Goal: Communication & Community: Ask a question

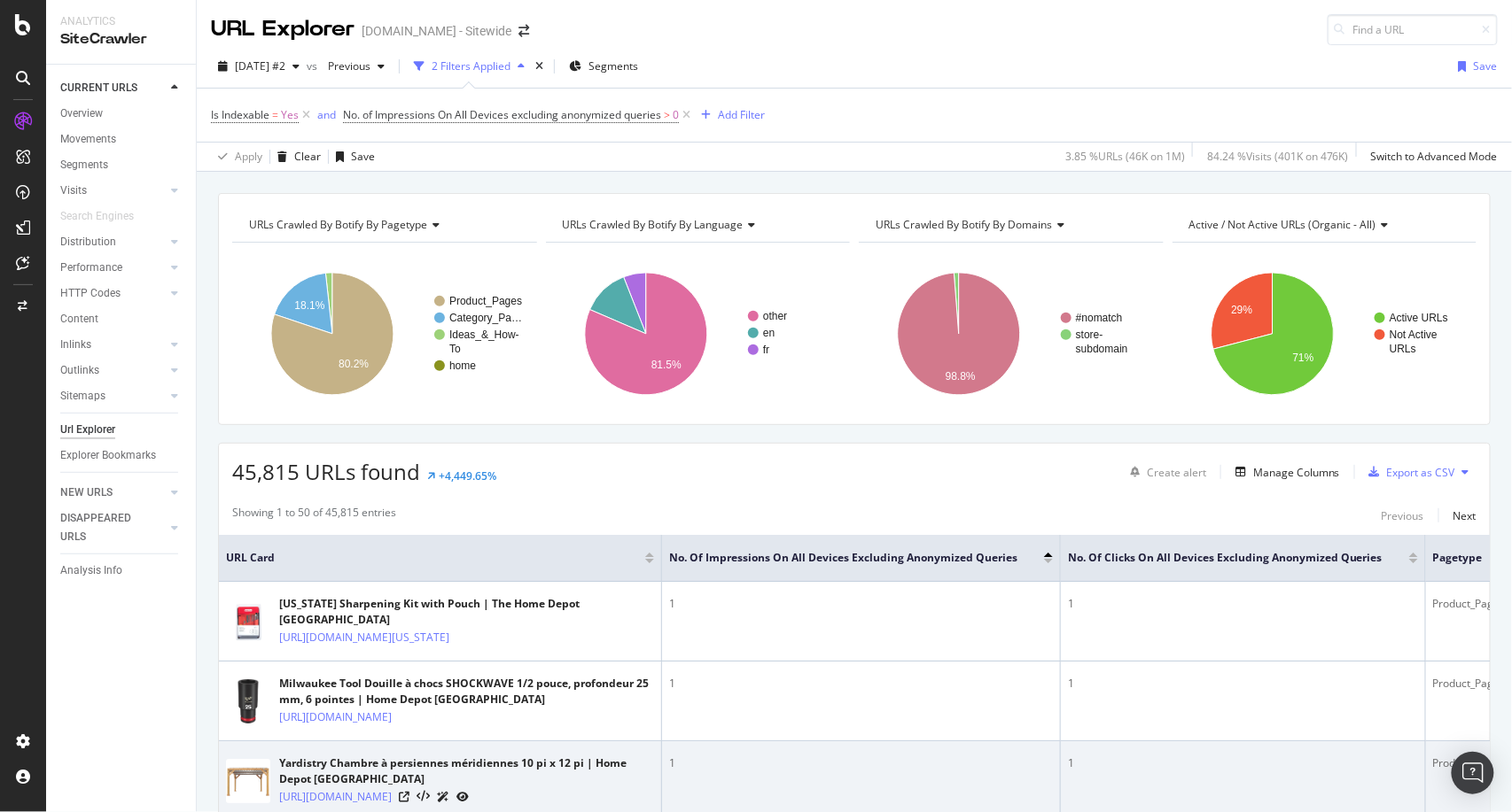
scroll to position [0, 83]
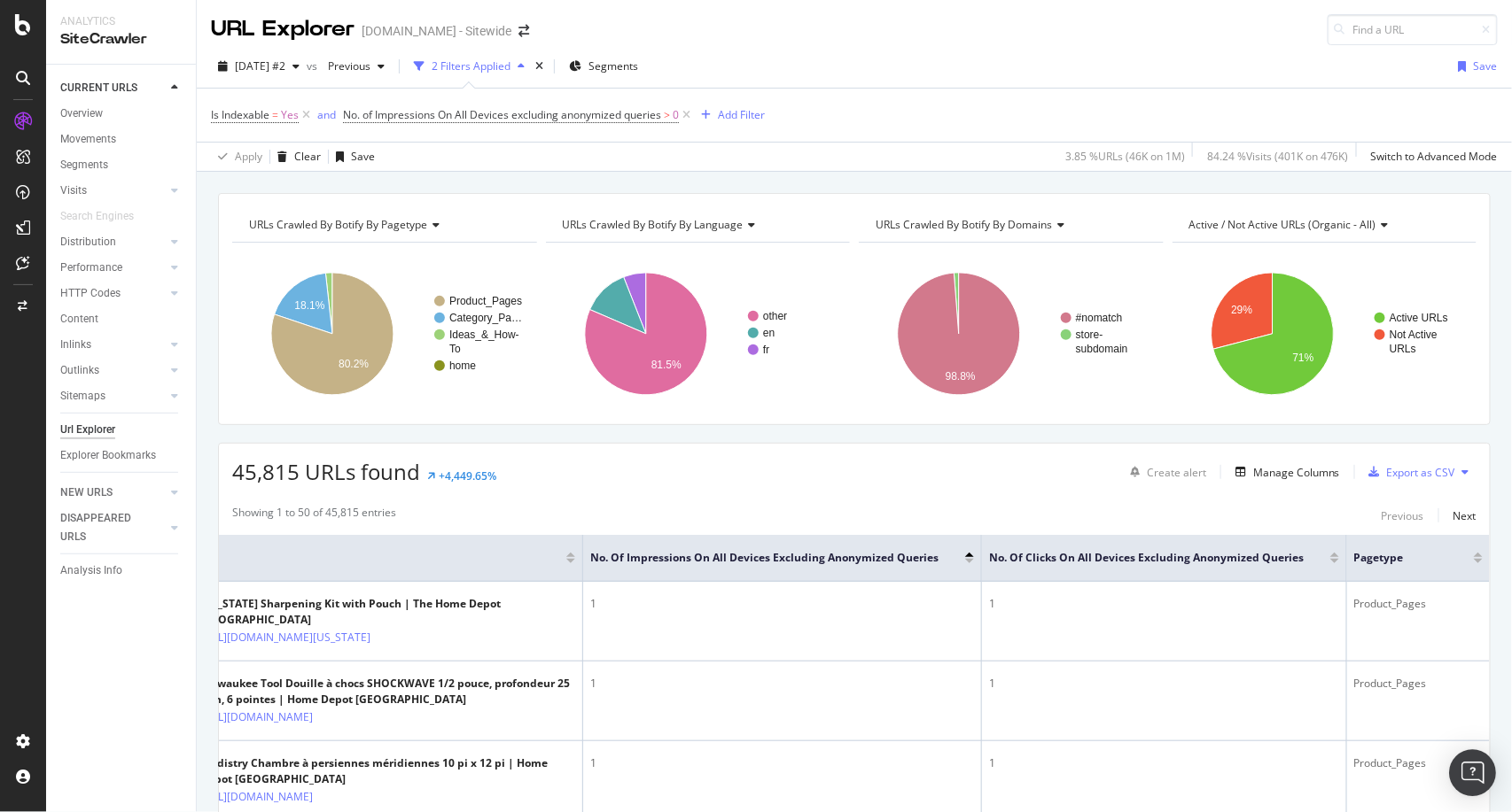
click at [1471, 776] on img "Open Intercom Messenger" at bounding box center [1473, 773] width 23 height 23
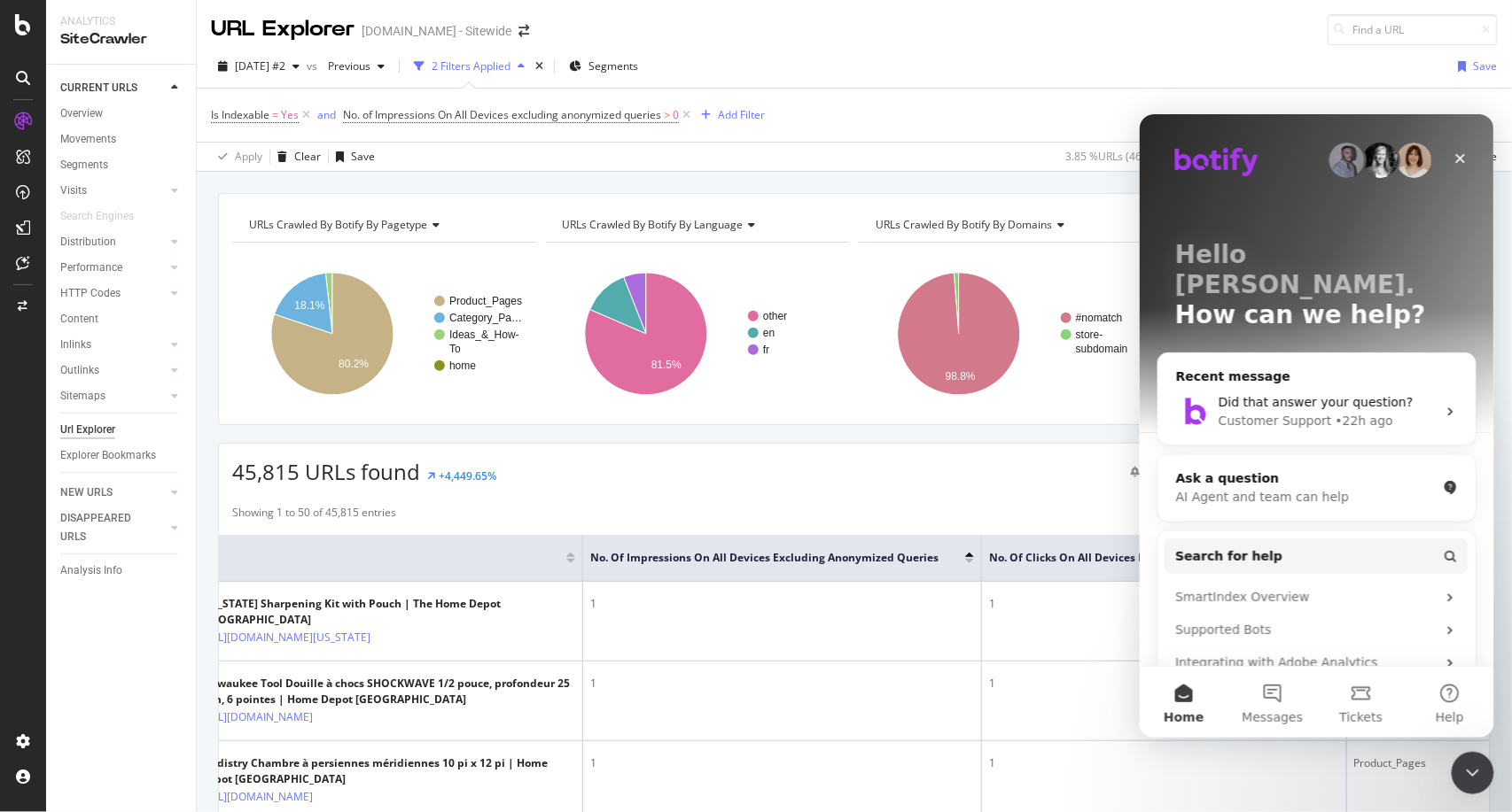
scroll to position [0, 0]
click at [1259, 688] on button "Messages" at bounding box center [1271, 702] width 88 height 71
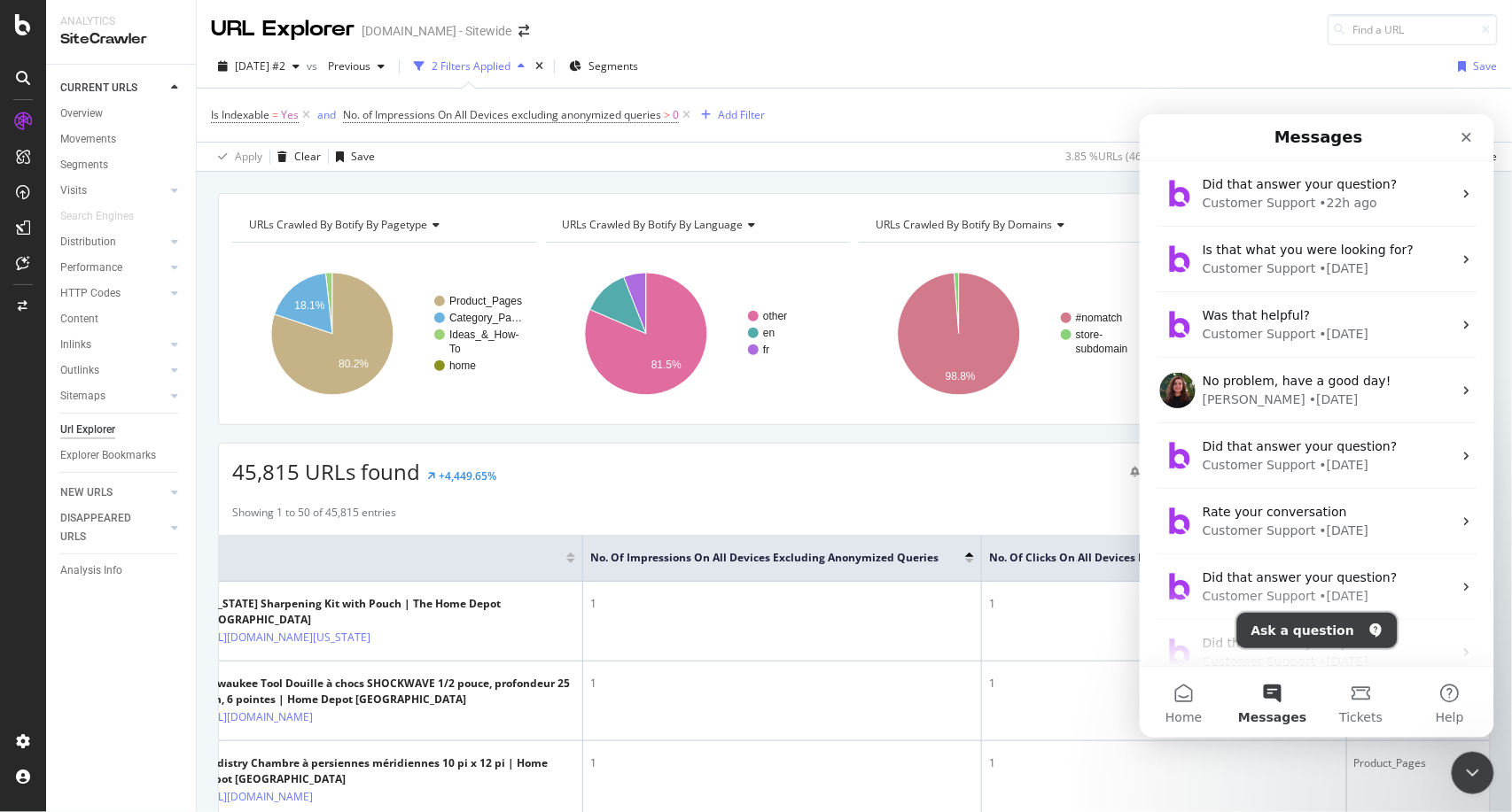
click at [1329, 619] on button "Ask a question" at bounding box center [1315, 630] width 160 height 36
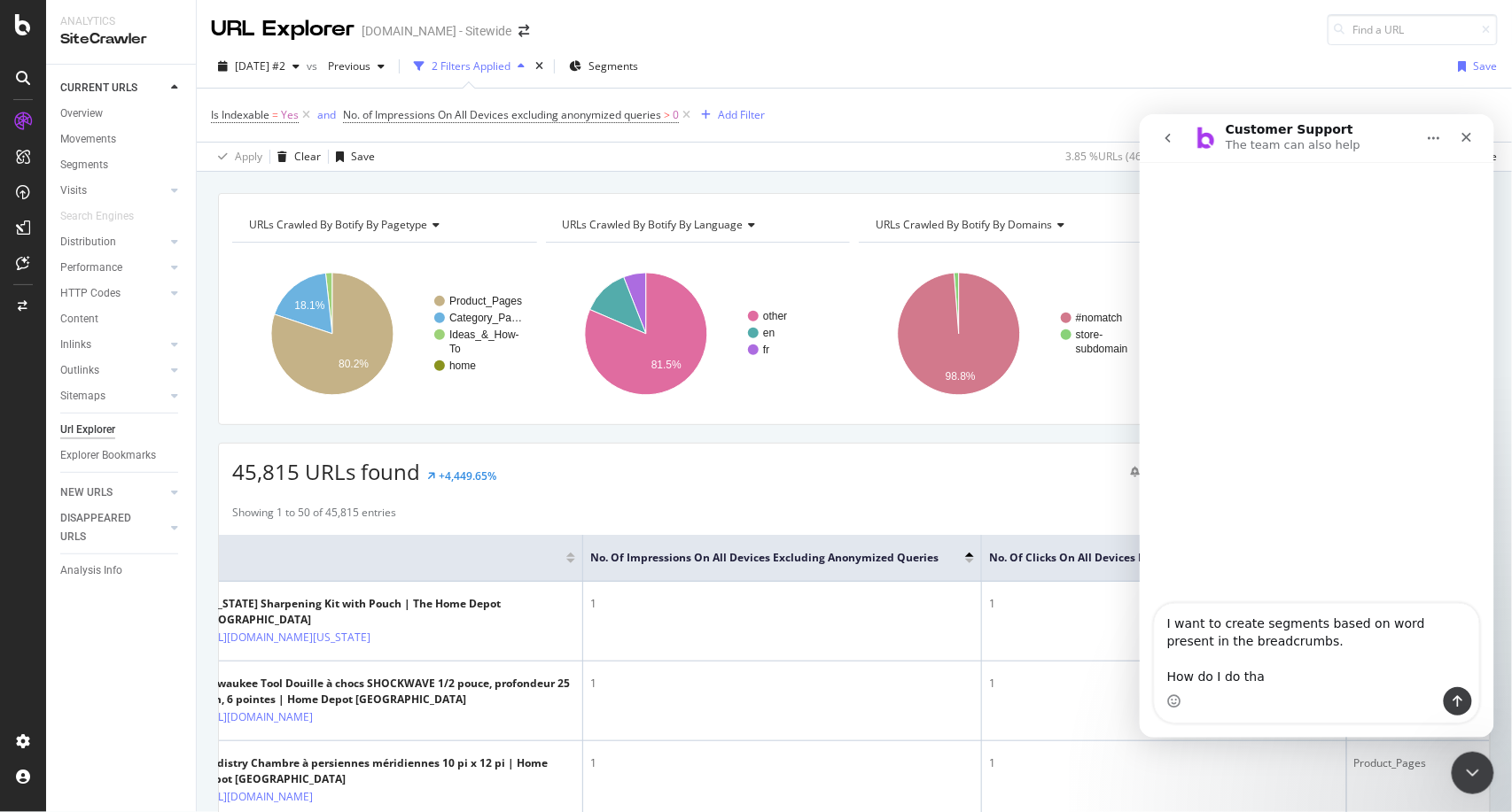
type textarea "I want to create segments based on word present in the breadcrumbs. How do I do…"
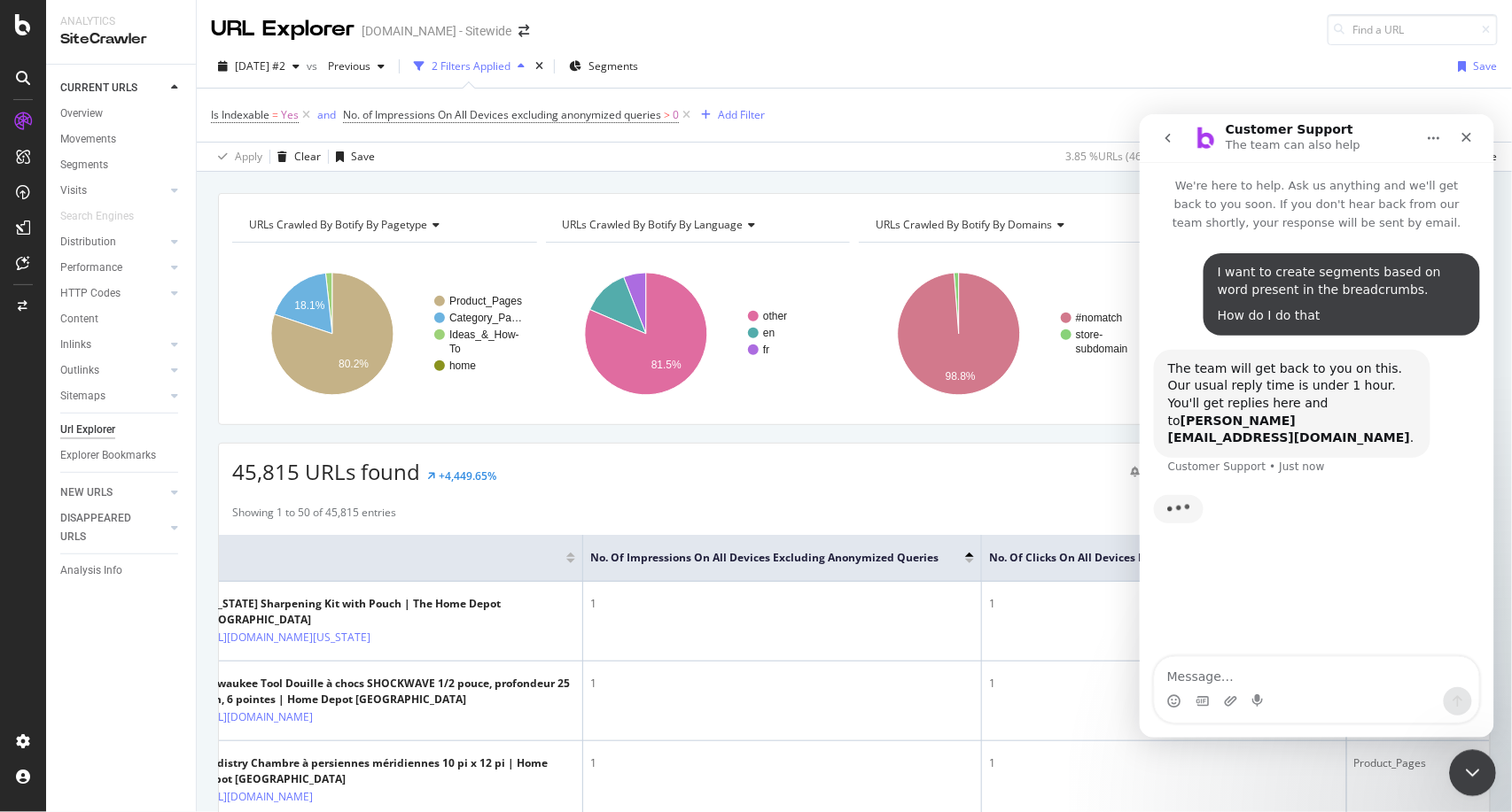
click at [1469, 783] on div "Close Intercom Messenger" at bounding box center [1469, 771] width 43 height 43
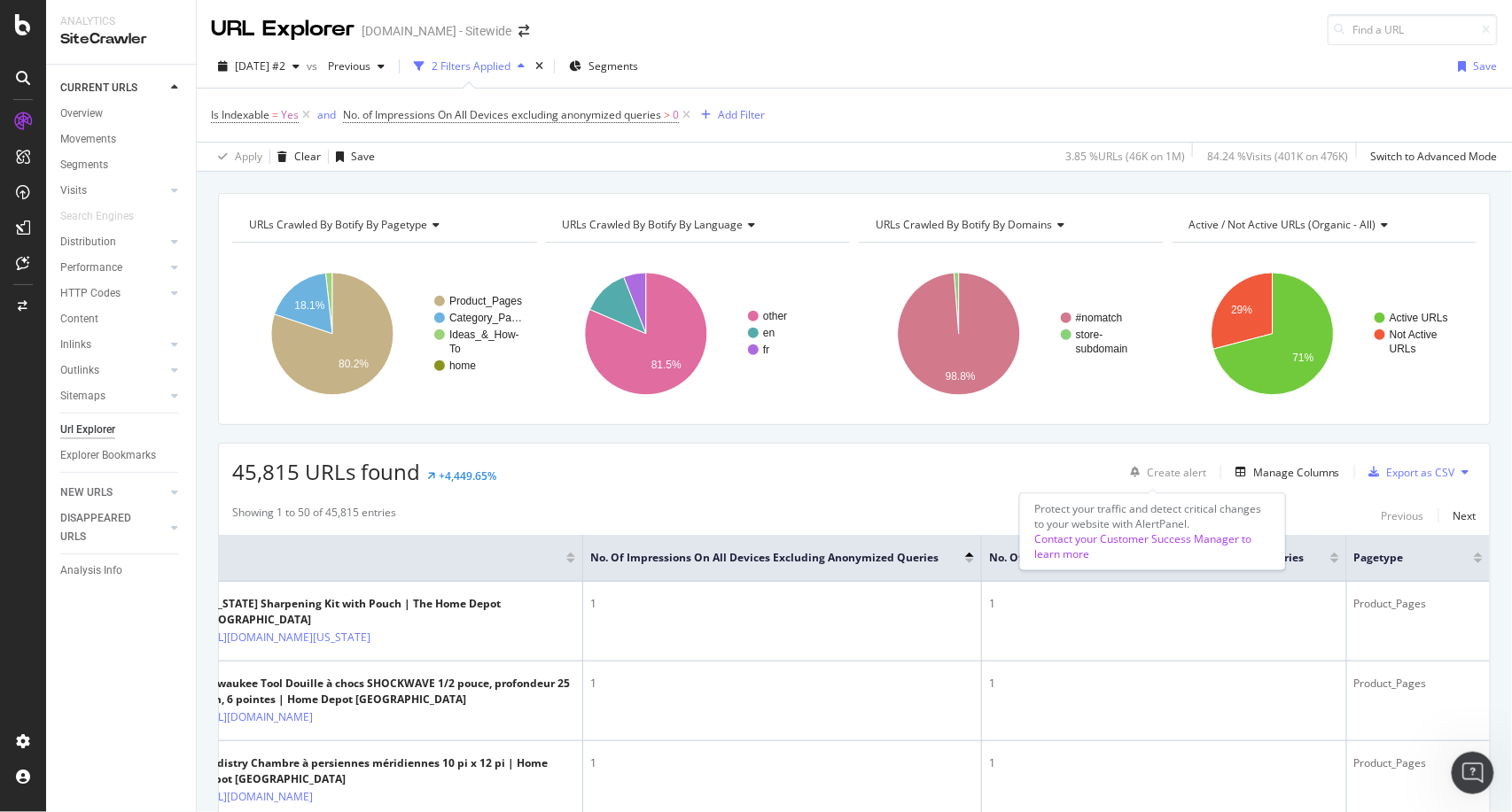
scroll to position [268, 0]
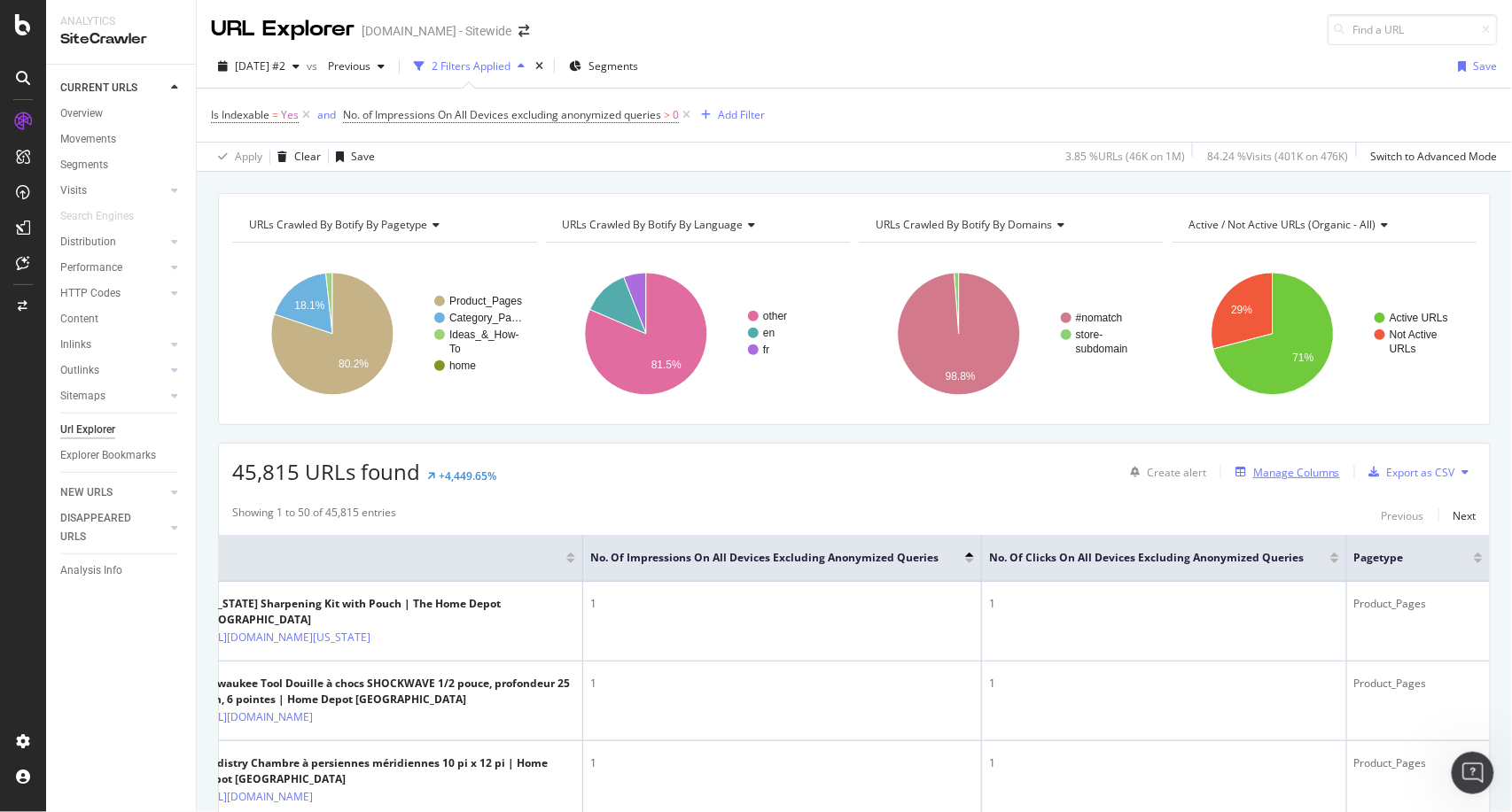
click at [1236, 471] on div "button" at bounding box center [1241, 472] width 25 height 11
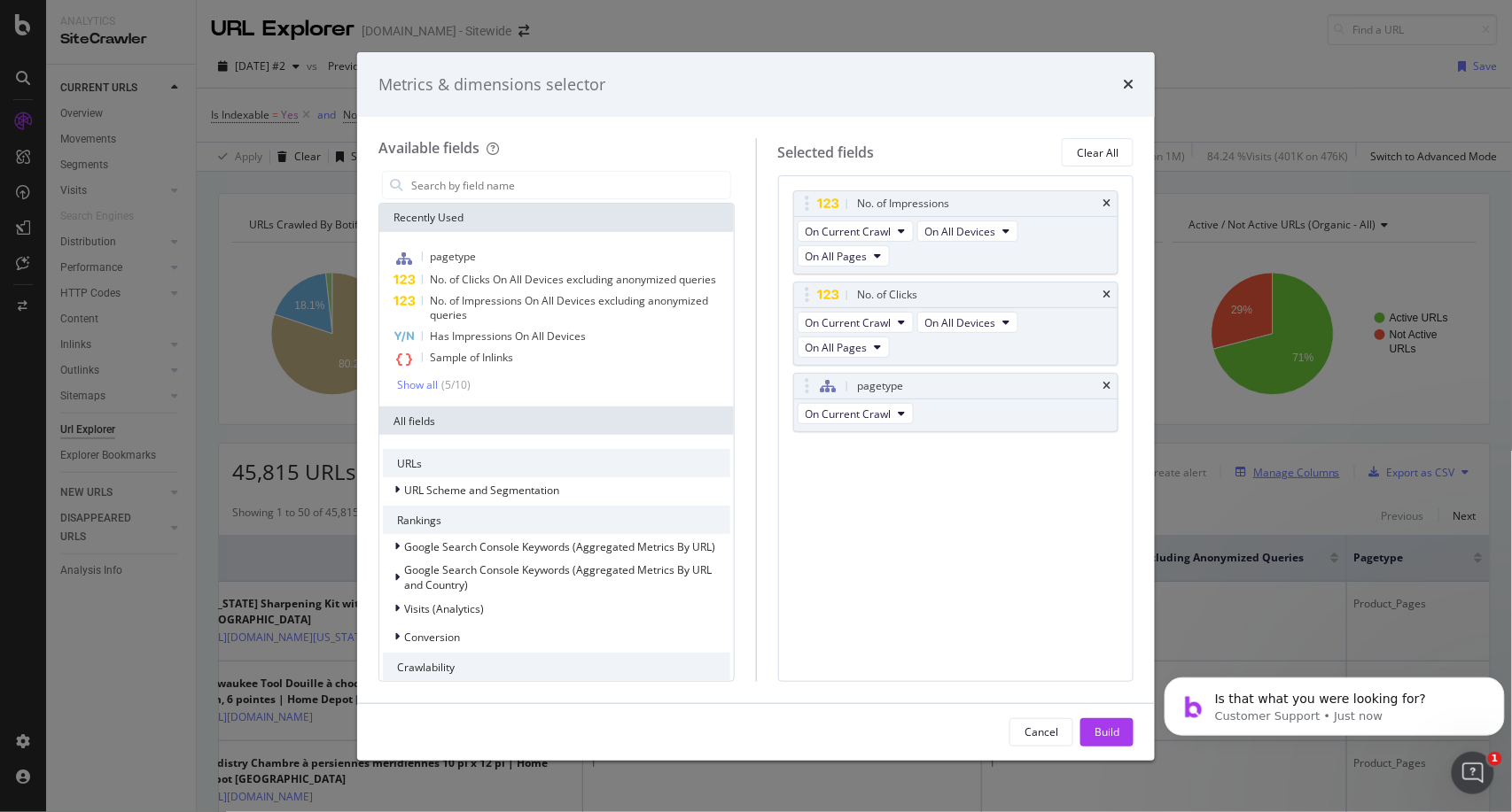
scroll to position [3, 0]
click at [593, 186] on input "modal" at bounding box center [569, 184] width 321 height 26
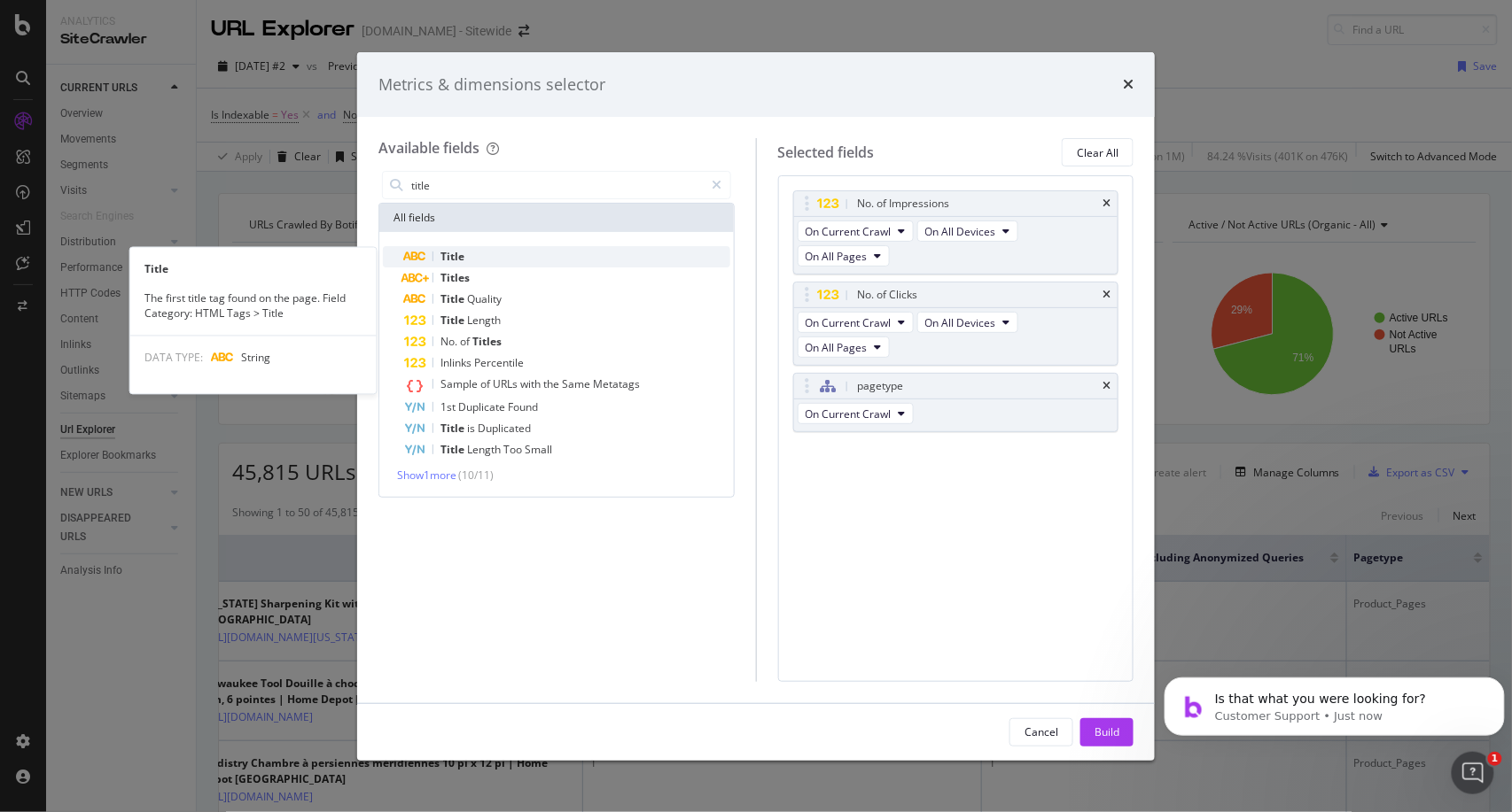
type input "title"
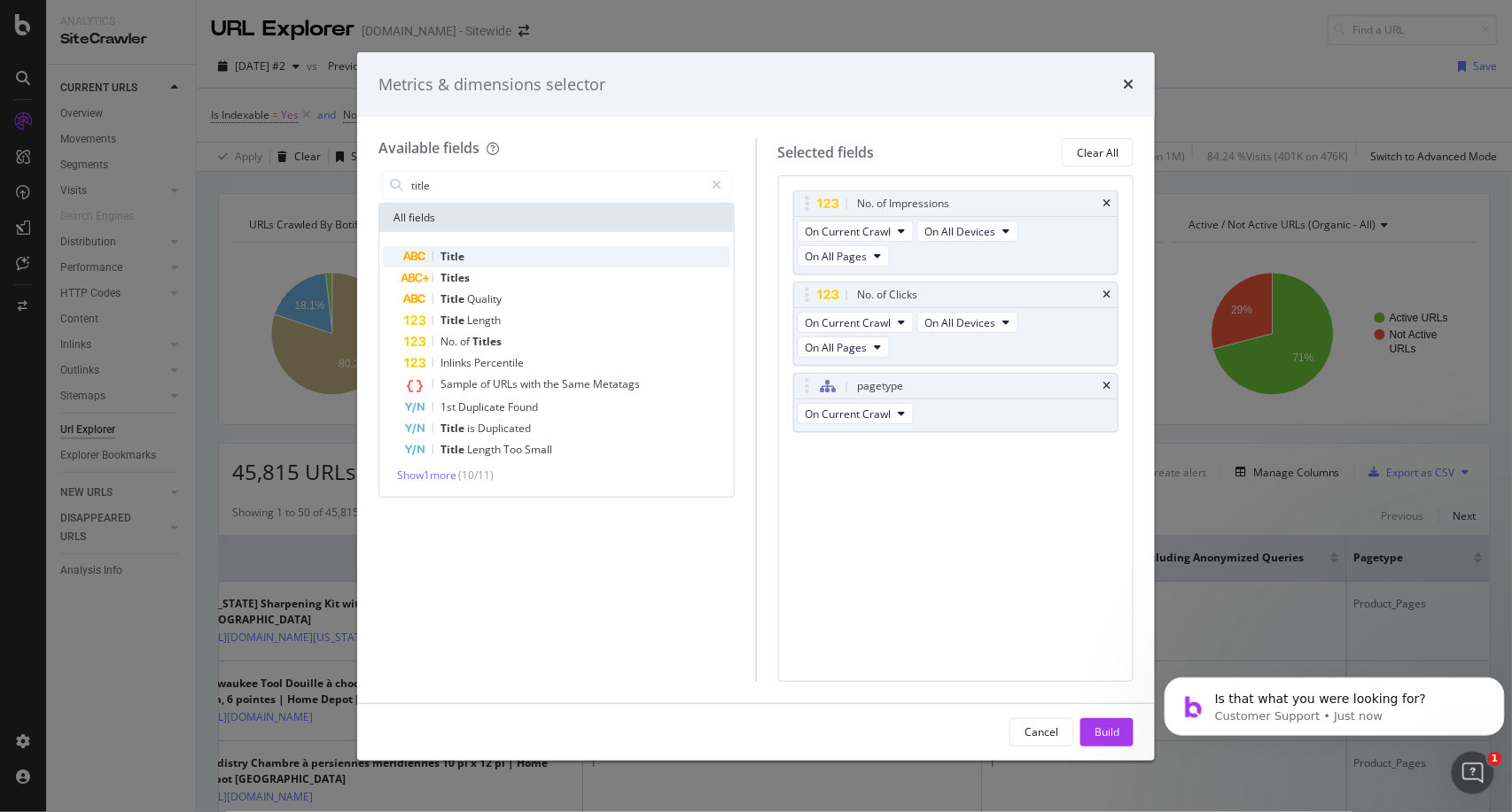
click at [453, 257] on span "Title" at bounding box center [452, 257] width 24 height 16
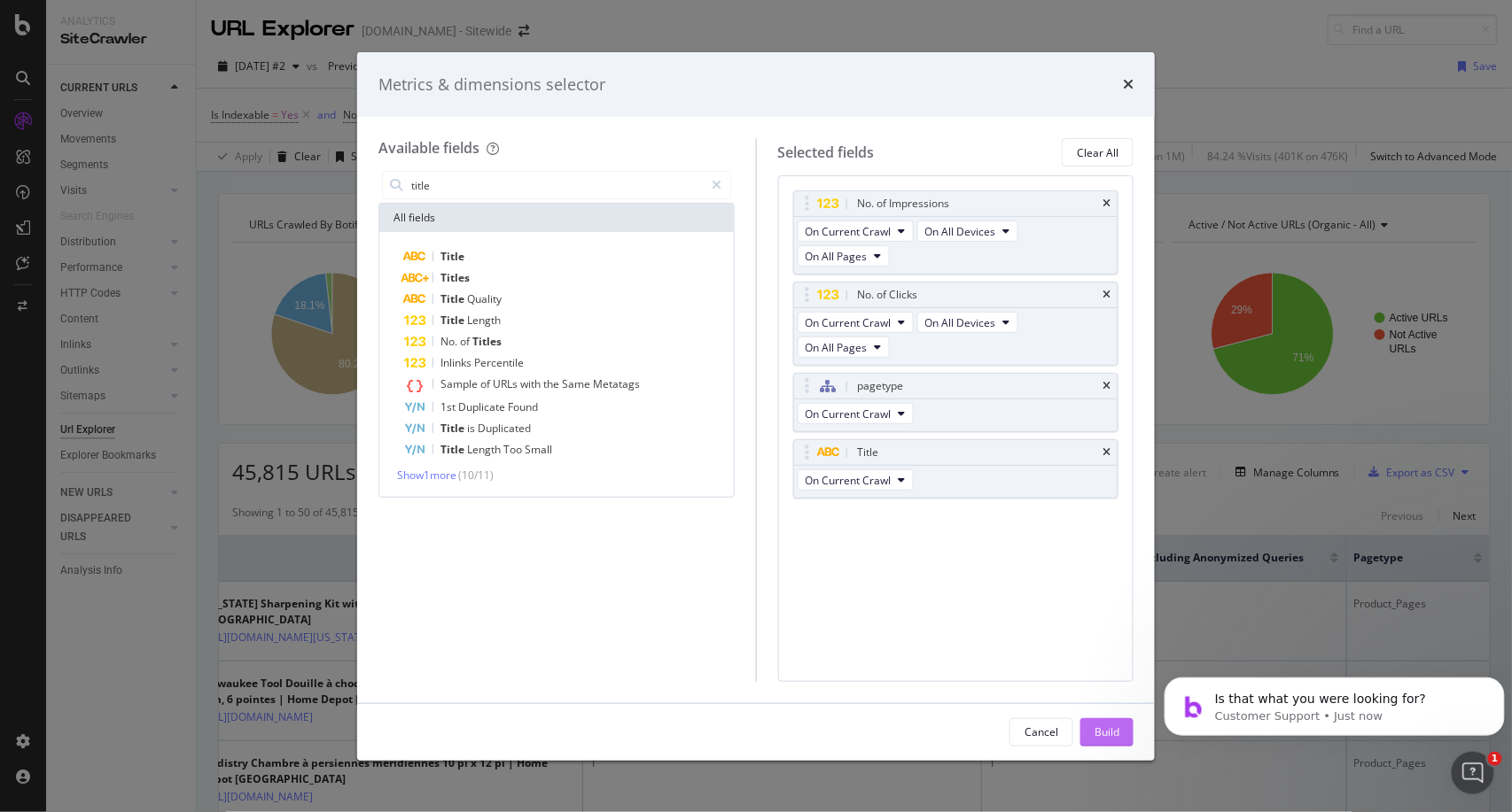
click at [1102, 720] on div "Build" at bounding box center [1107, 732] width 25 height 26
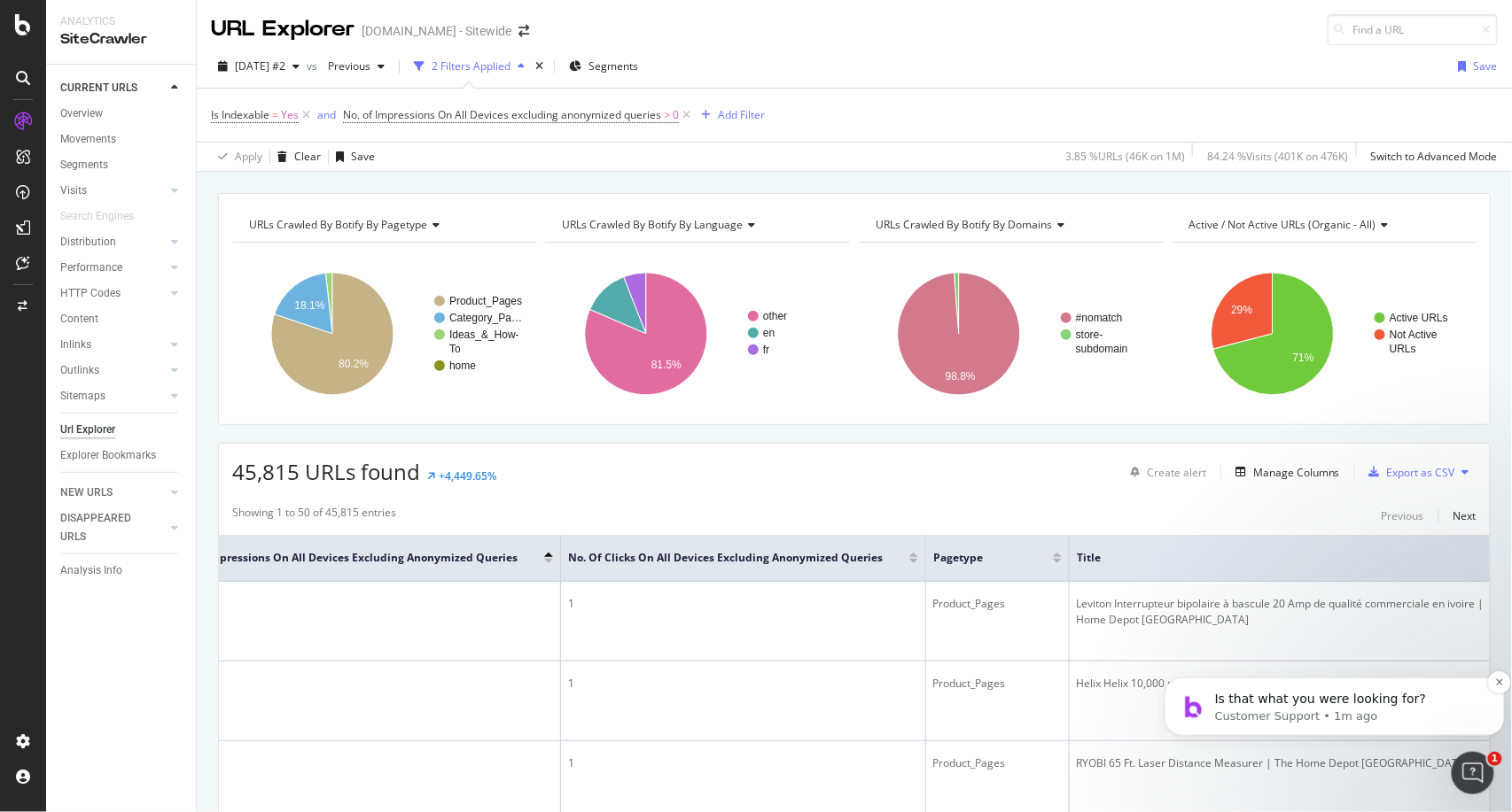
click at [1422, 719] on p "Customer Support • 1m ago" at bounding box center [1348, 716] width 268 height 16
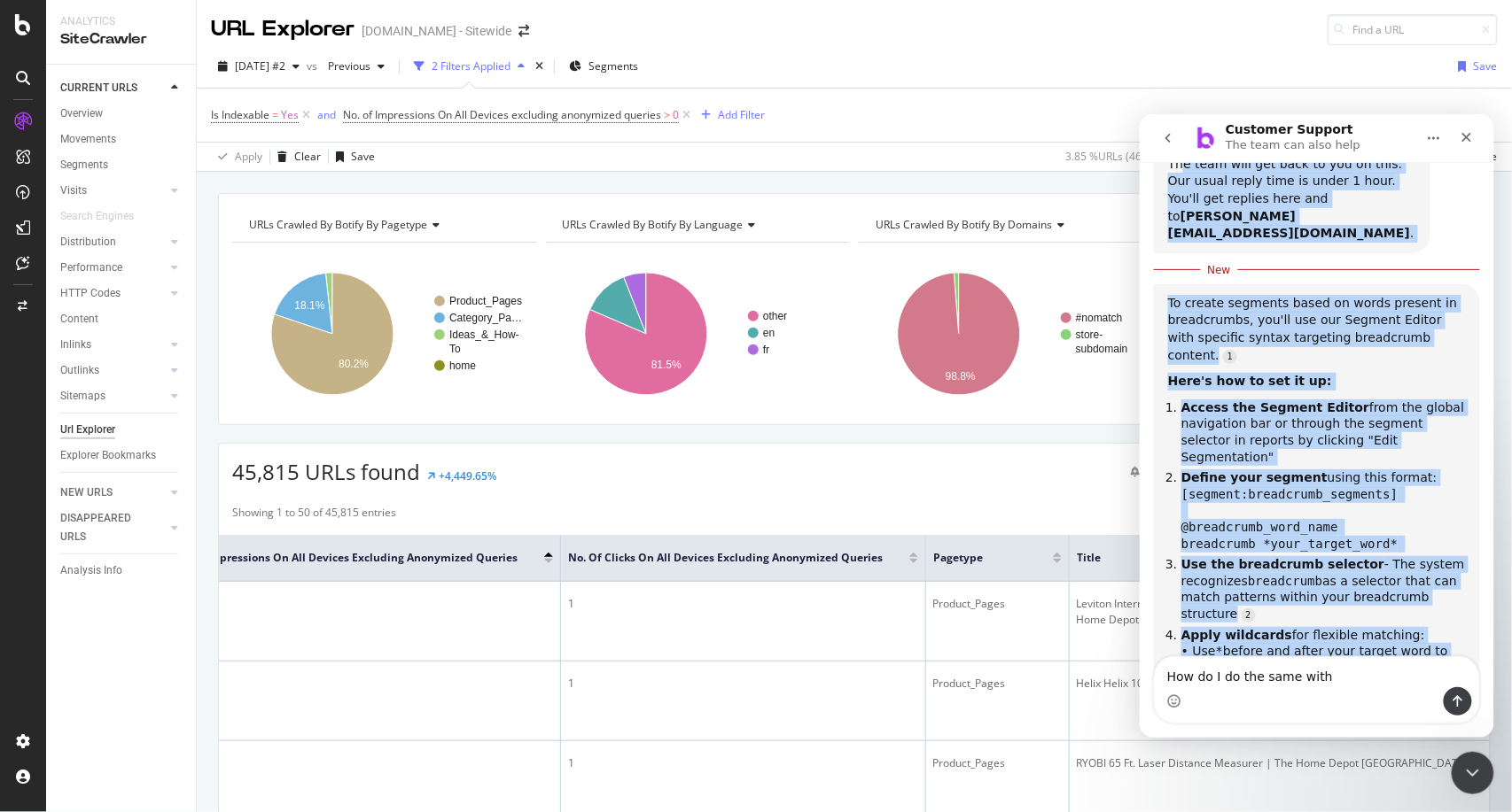
scroll to position [187, 0]
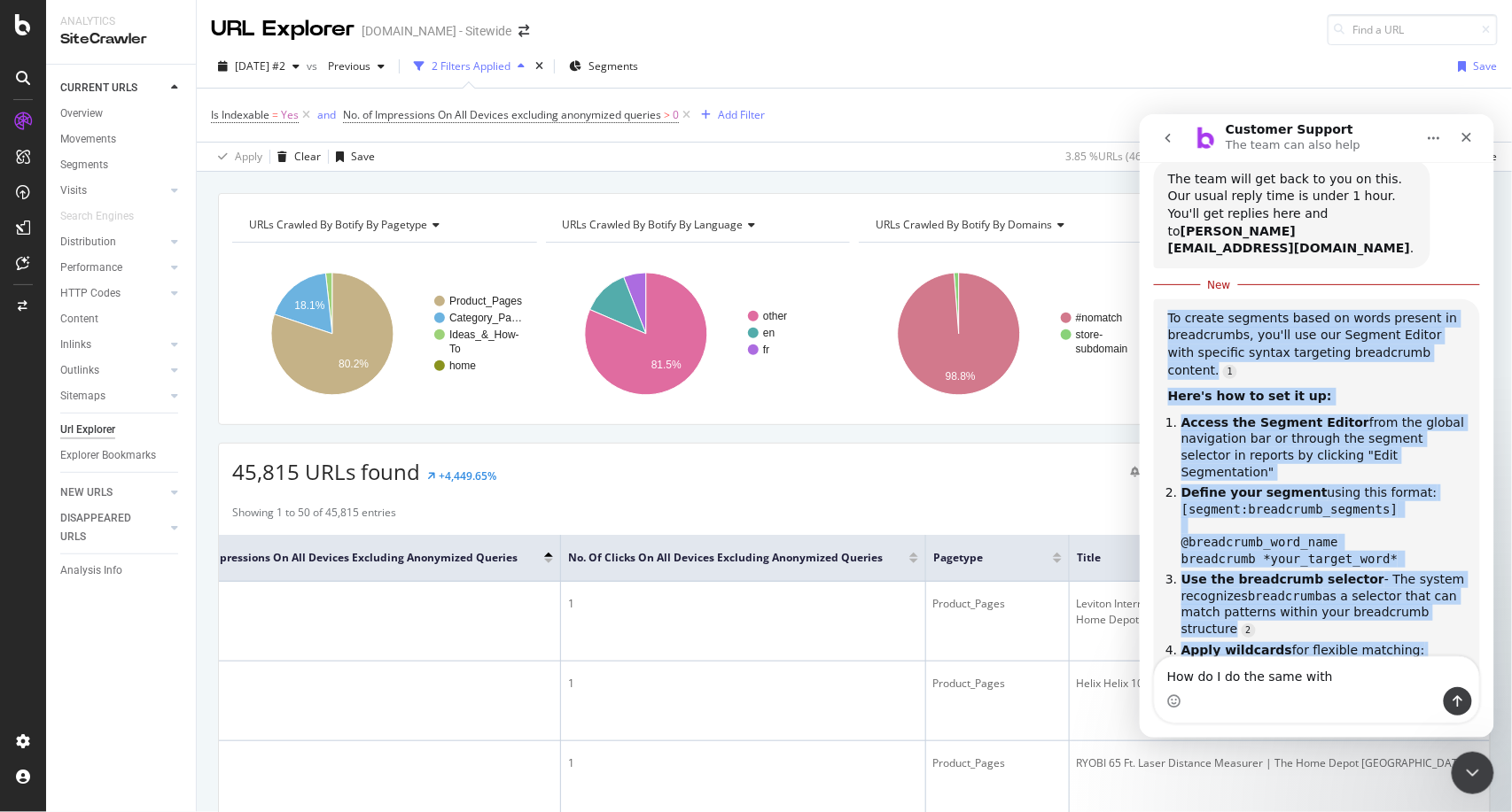
drag, startPoint x: 1440, startPoint y: 554, endPoint x: 1167, endPoint y: 288, distance: 381.2
click at [1167, 298] on div "To create segments based on words present in breadcrumbs, you'll use our Segmen…" at bounding box center [1316, 601] width 326 height 605
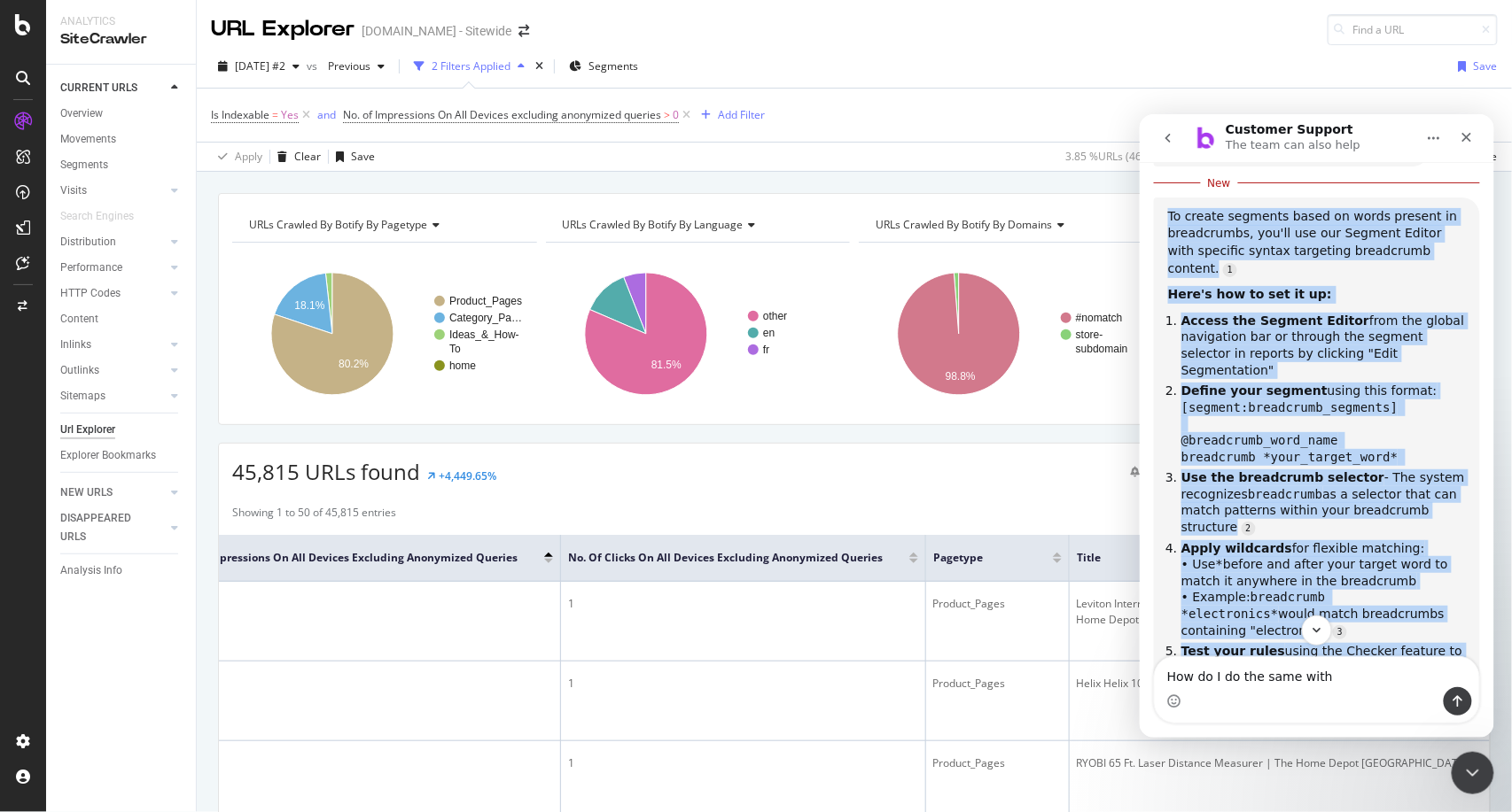
scroll to position [289, 0]
copy div "Lo ipsumd sitametc adipi el seddo eiusmod te incididuntu, lab'et dol mag Aliqua…"
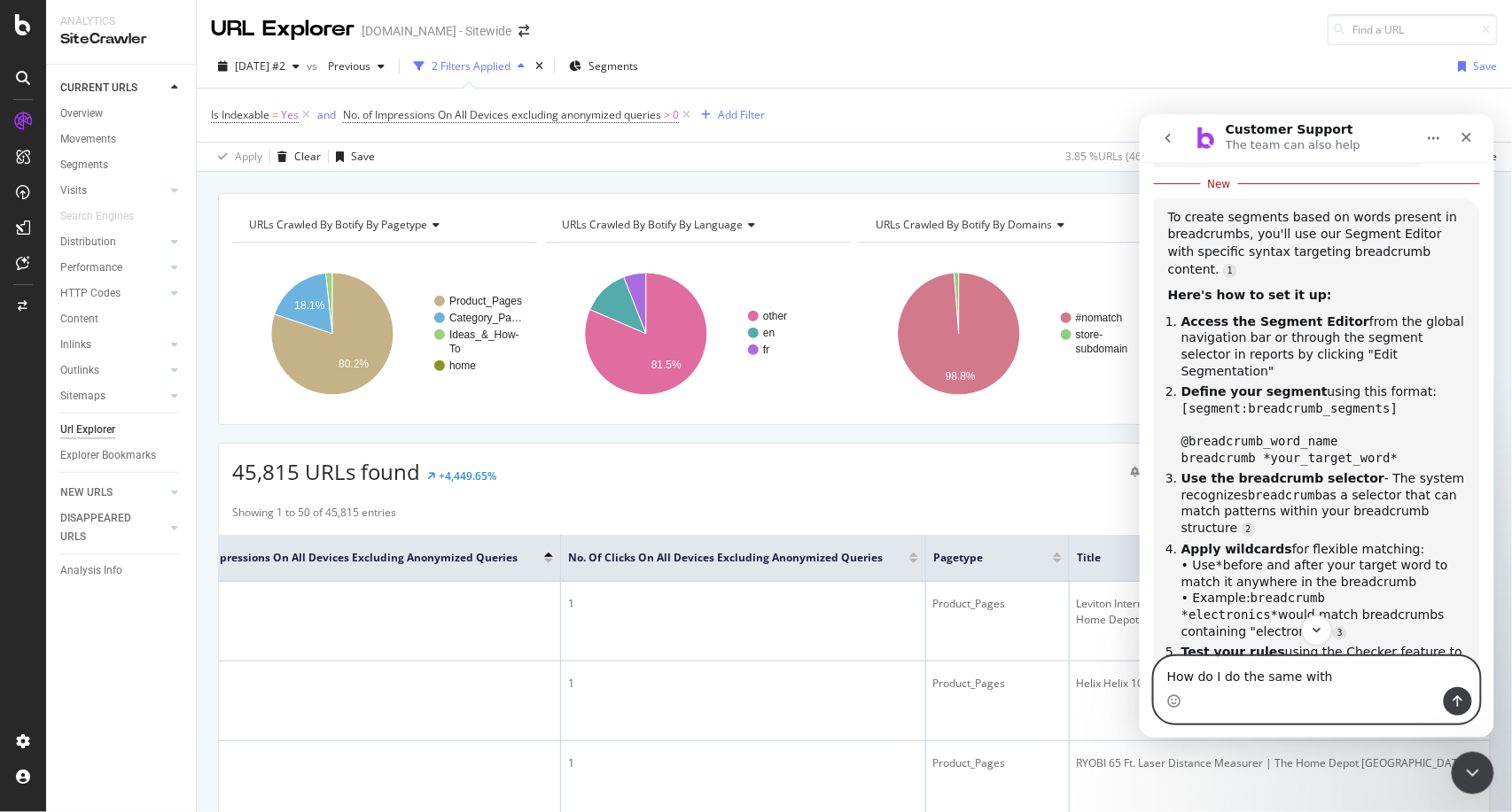
click at [1283, 686] on textarea "How do I do the same with" at bounding box center [1315, 671] width 325 height 30
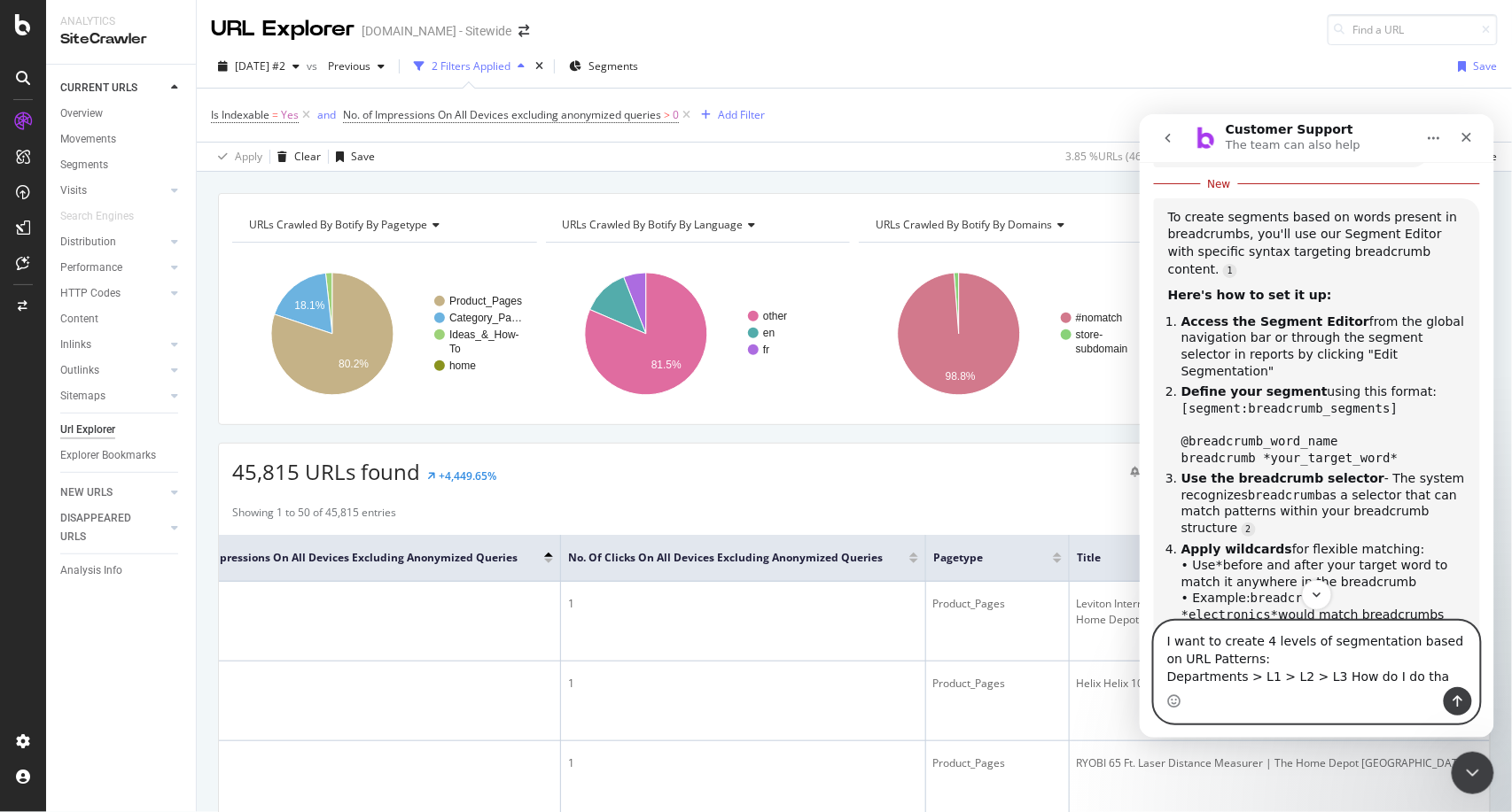
type textarea "I want to create 4 levels of segmentation based on URL Patterns: Departments > …"
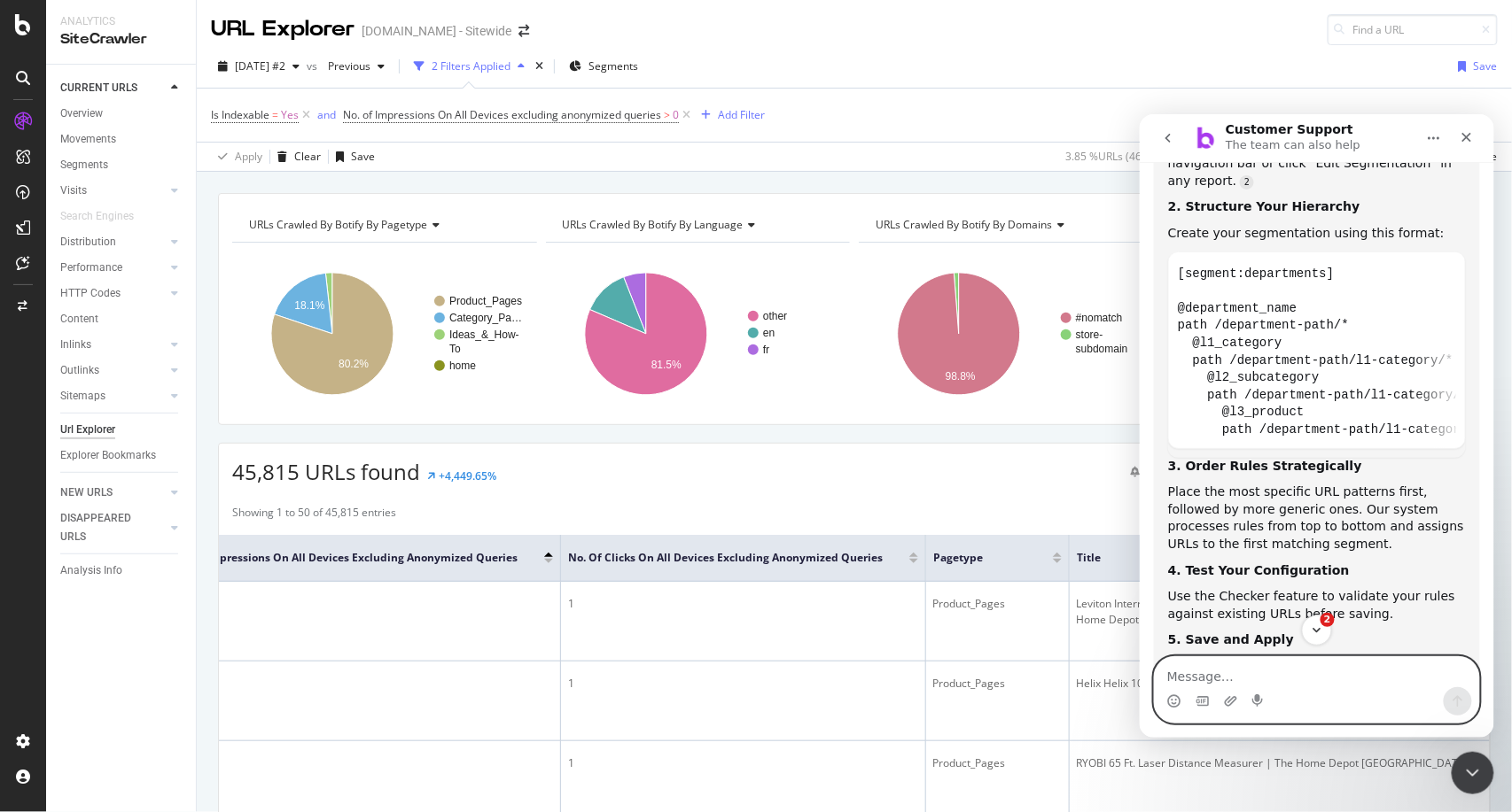
scroll to position [1272, 0]
type textarea "Can I uplad a spreadsheet and let you build the segments ?"
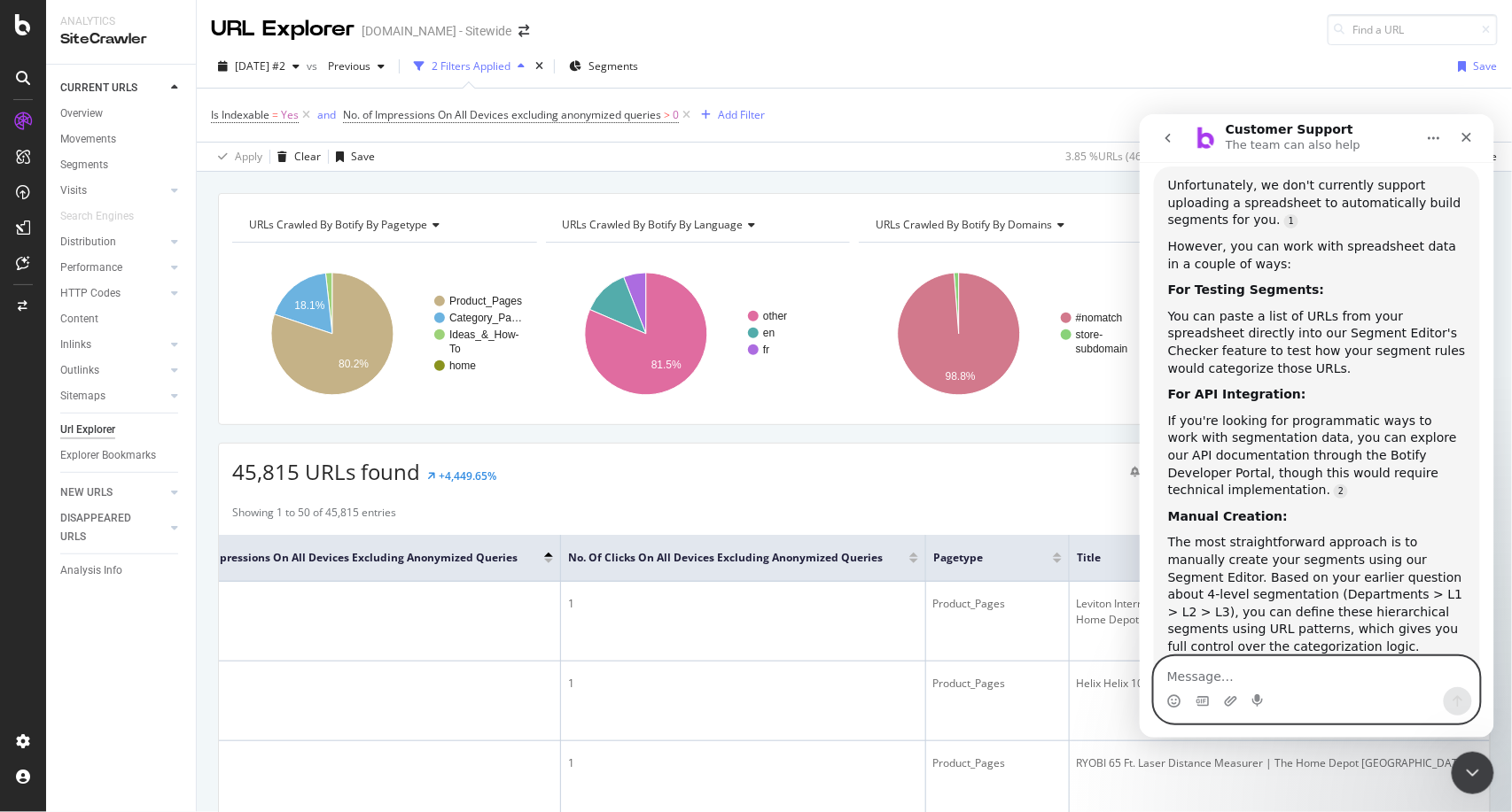
scroll to position [2013, 0]
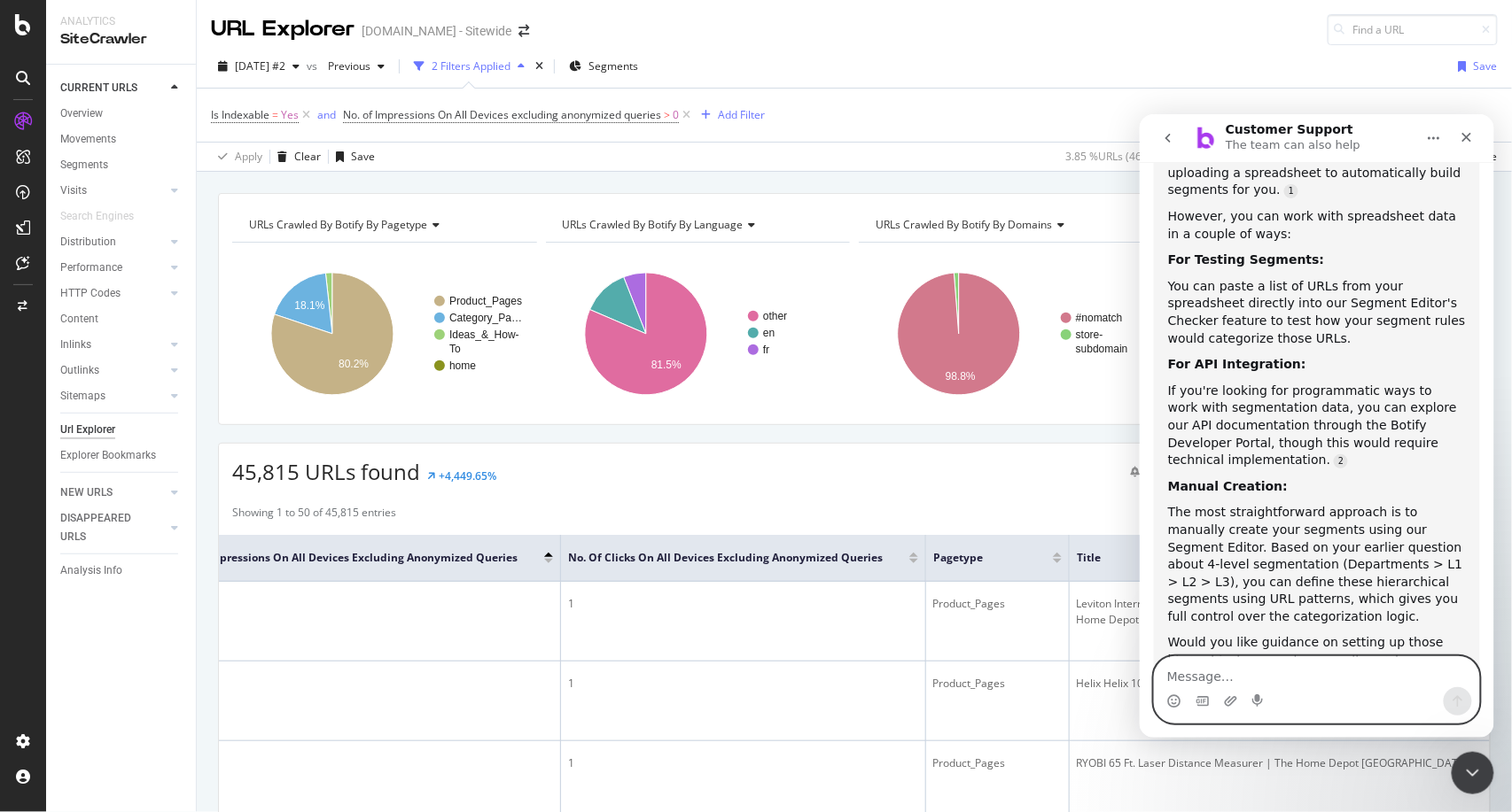
click at [1279, 683] on textarea "Message…" at bounding box center [1315, 671] width 325 height 30
type textarea "Sould I start with the first level or the last ?"
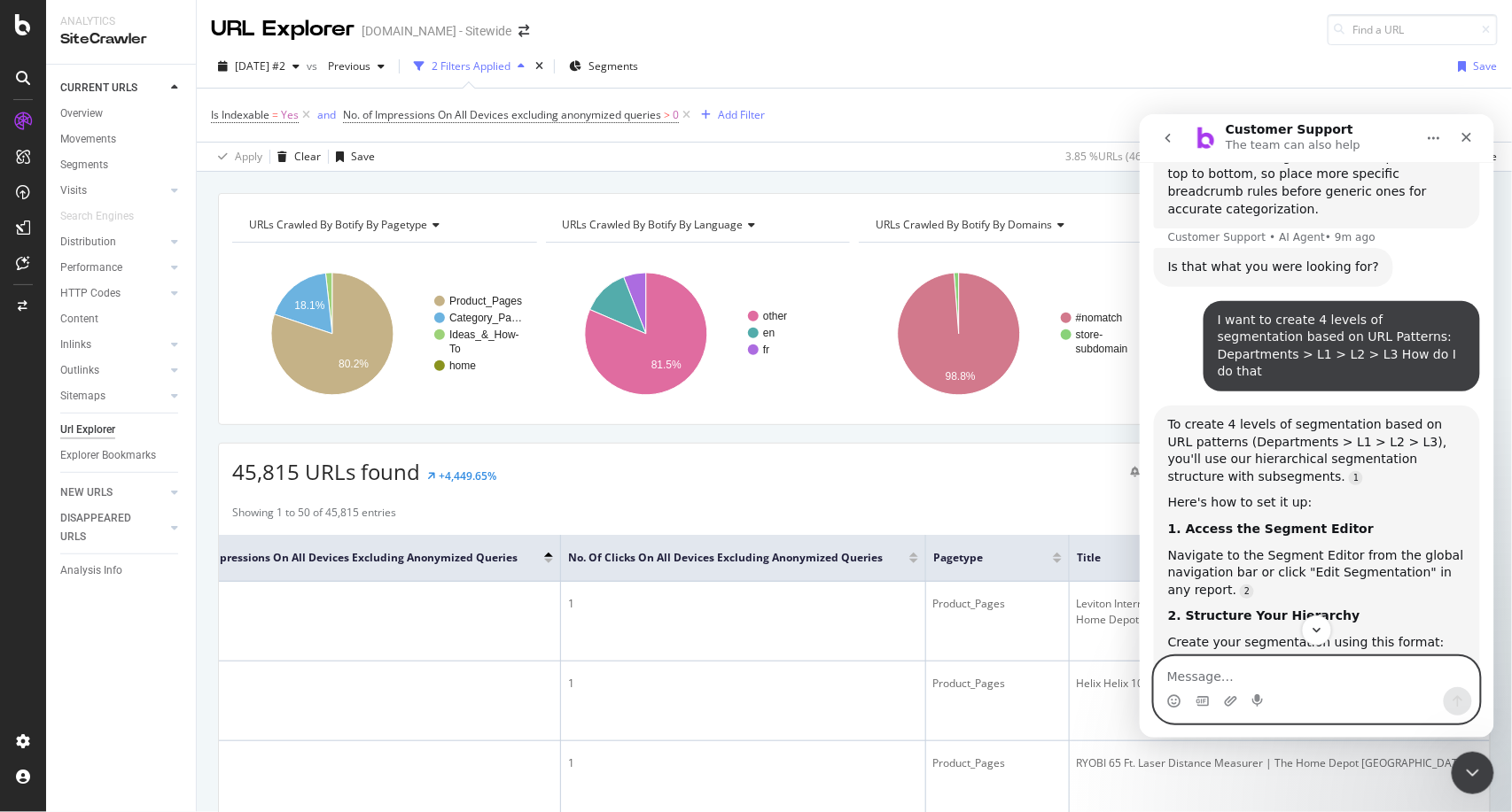
scroll to position [832, 0]
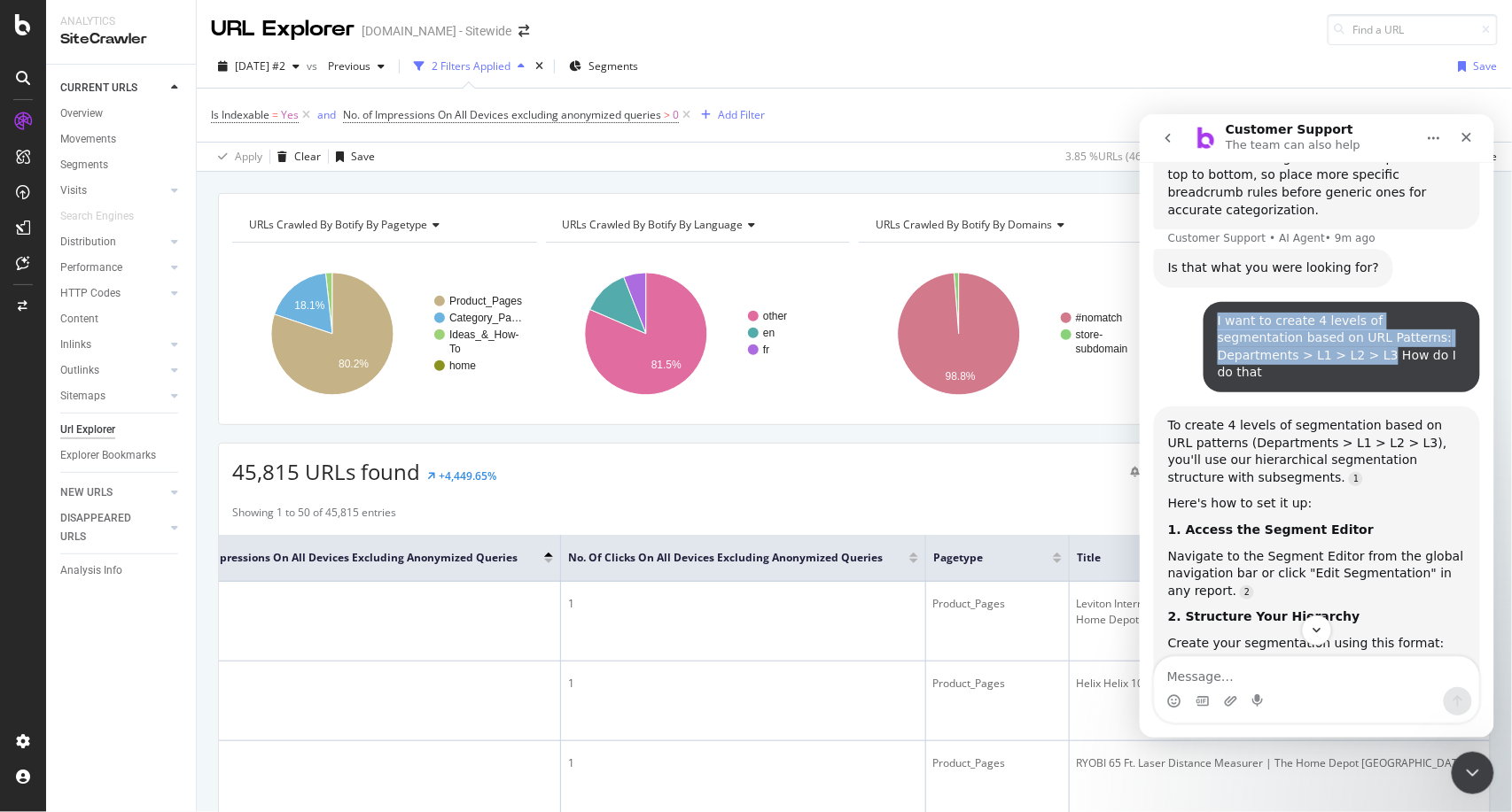
drag, startPoint x: 1199, startPoint y: 235, endPoint x: 1360, endPoint y: 271, distance: 165.0
click at [1360, 301] on div "I want to create 4 levels of segmentation based on URL Patterns: Departments > …" at bounding box center [1340, 346] width 276 height 90
copy div "I want to create 4 levels of segmentation based on URL Patterns: Departments > …"
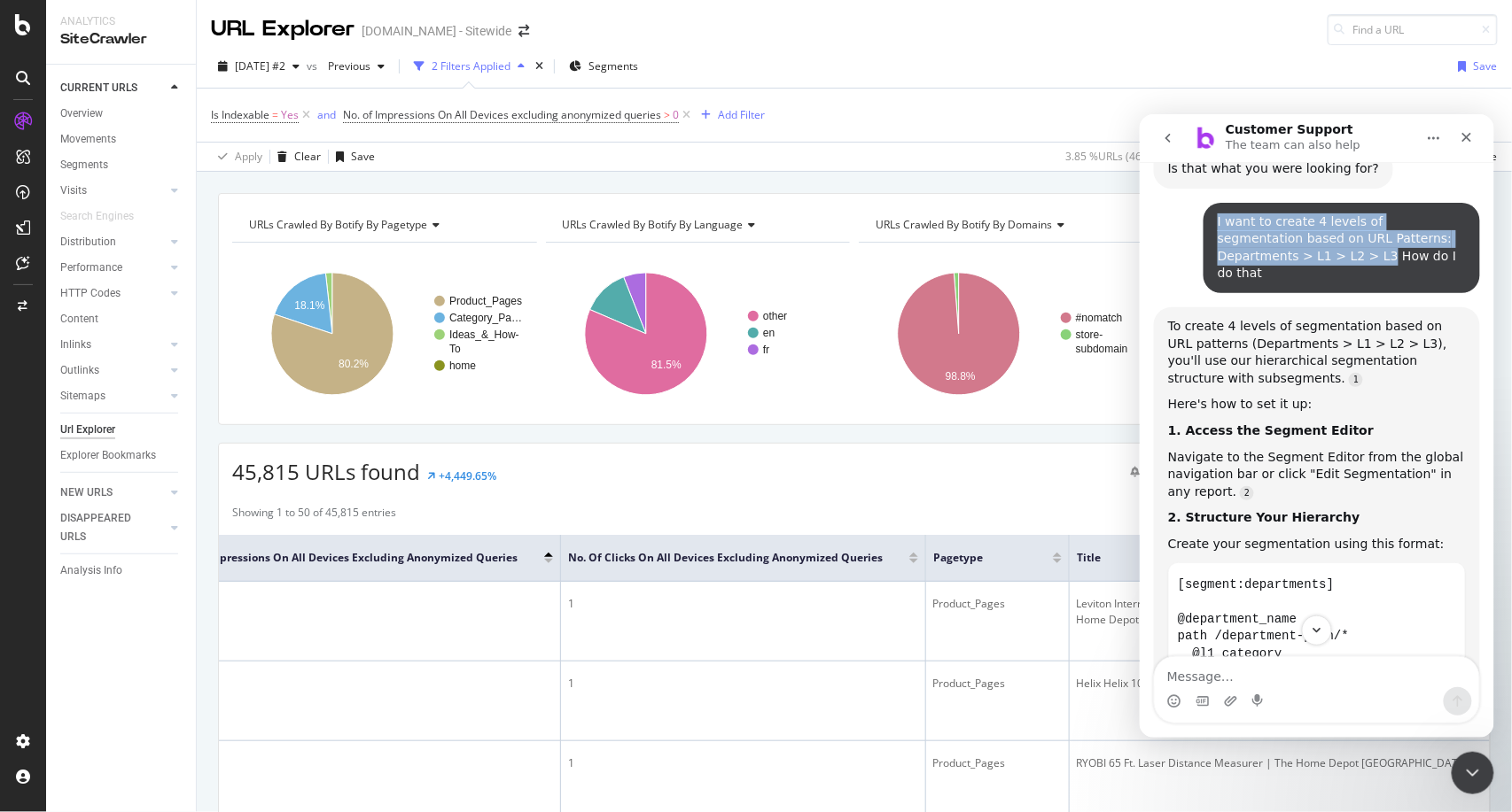
scroll to position [950, 0]
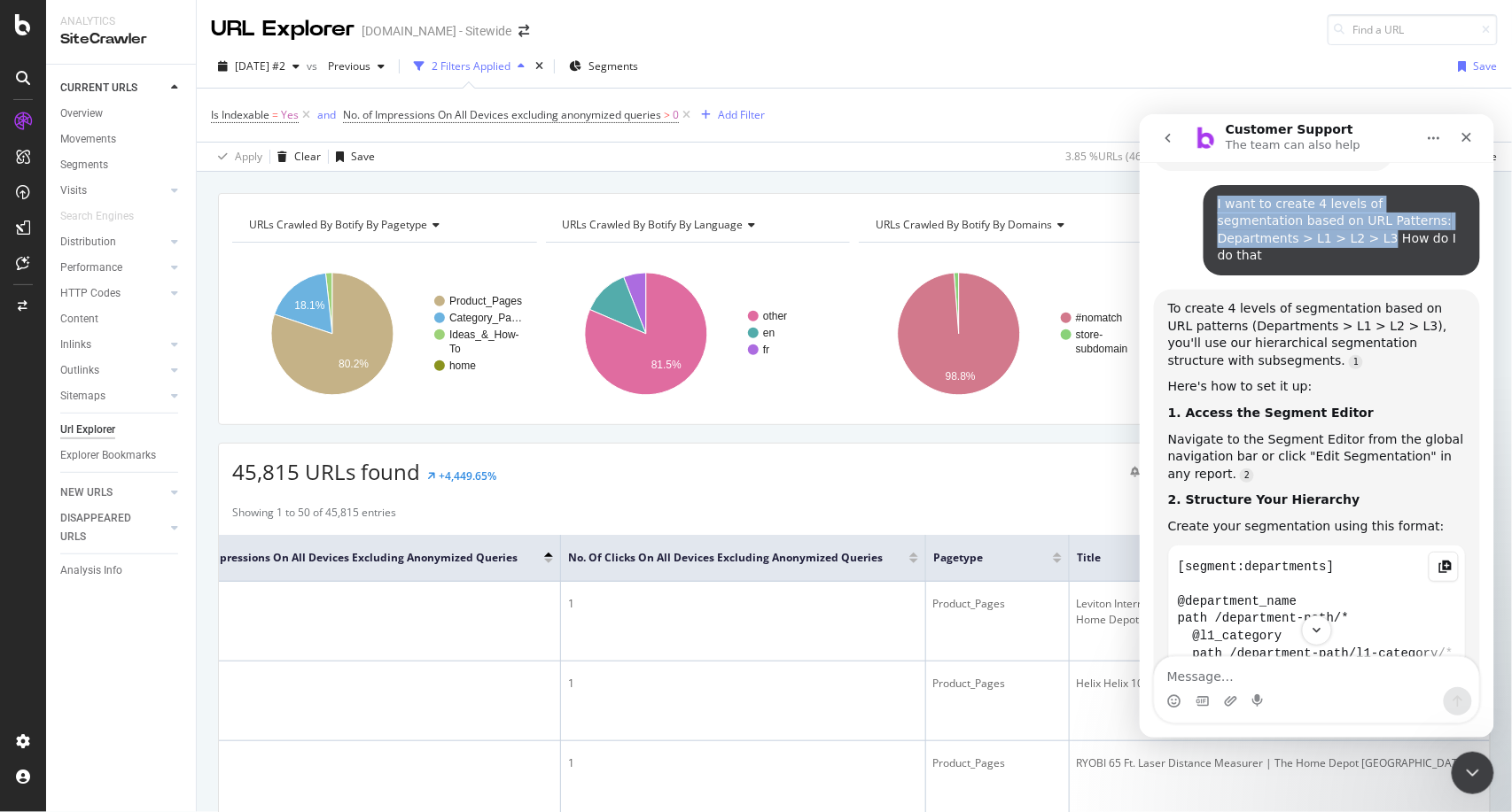
click at [1437, 562] on icon "Copy this code block to your clipboard." at bounding box center [1443, 567] width 13 height 10
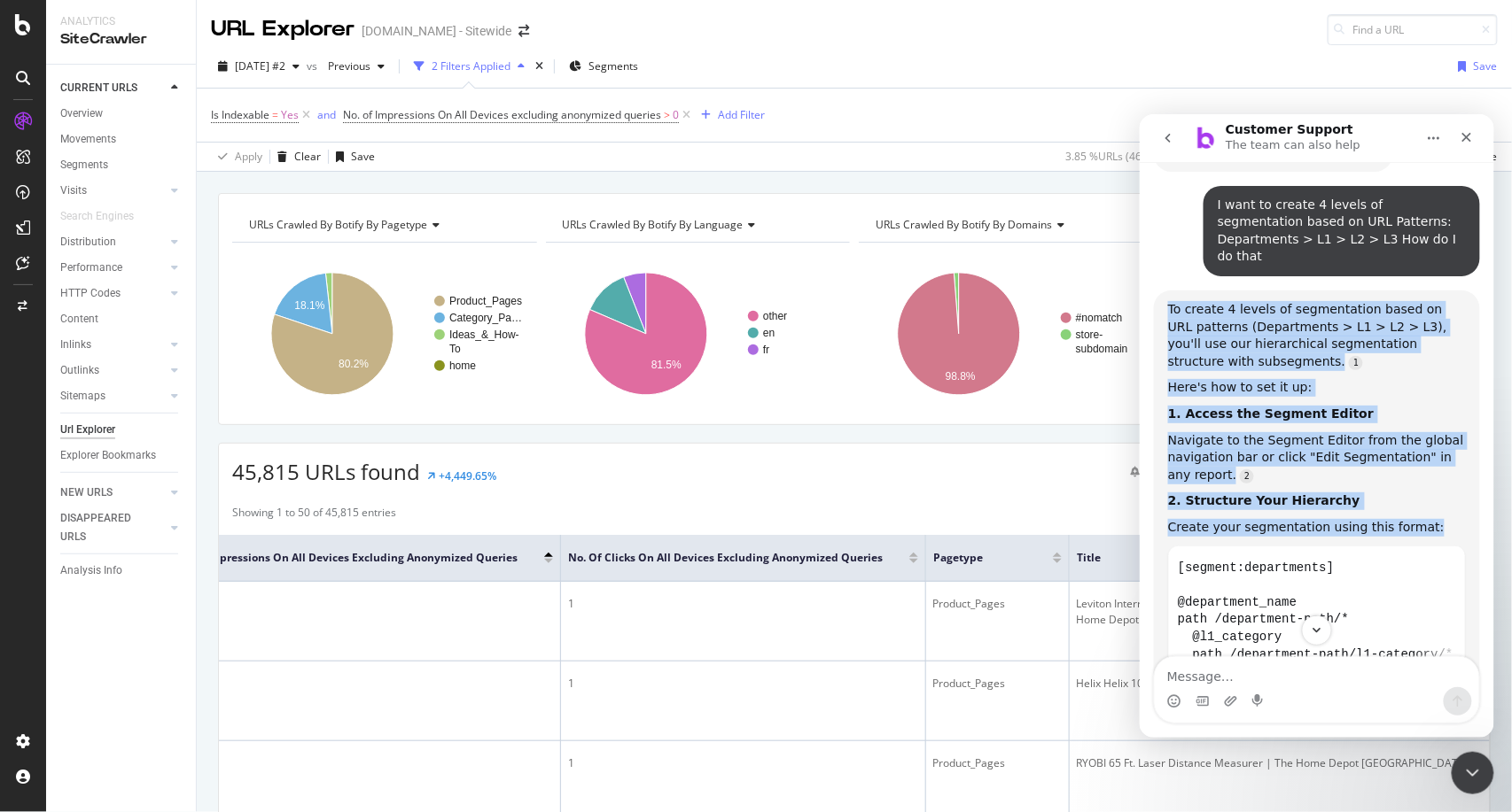
drag, startPoint x: 1166, startPoint y: 225, endPoint x: 1426, endPoint y: 447, distance: 341.9
click at [1426, 447] on div "To create 4 levels of segmentation based on URL patterns (Departments > L1 > L2…" at bounding box center [1316, 682] width 326 height 785
copy div "To create 4 levels of segmentation based on URL patterns (Departments > L1 > L2…"
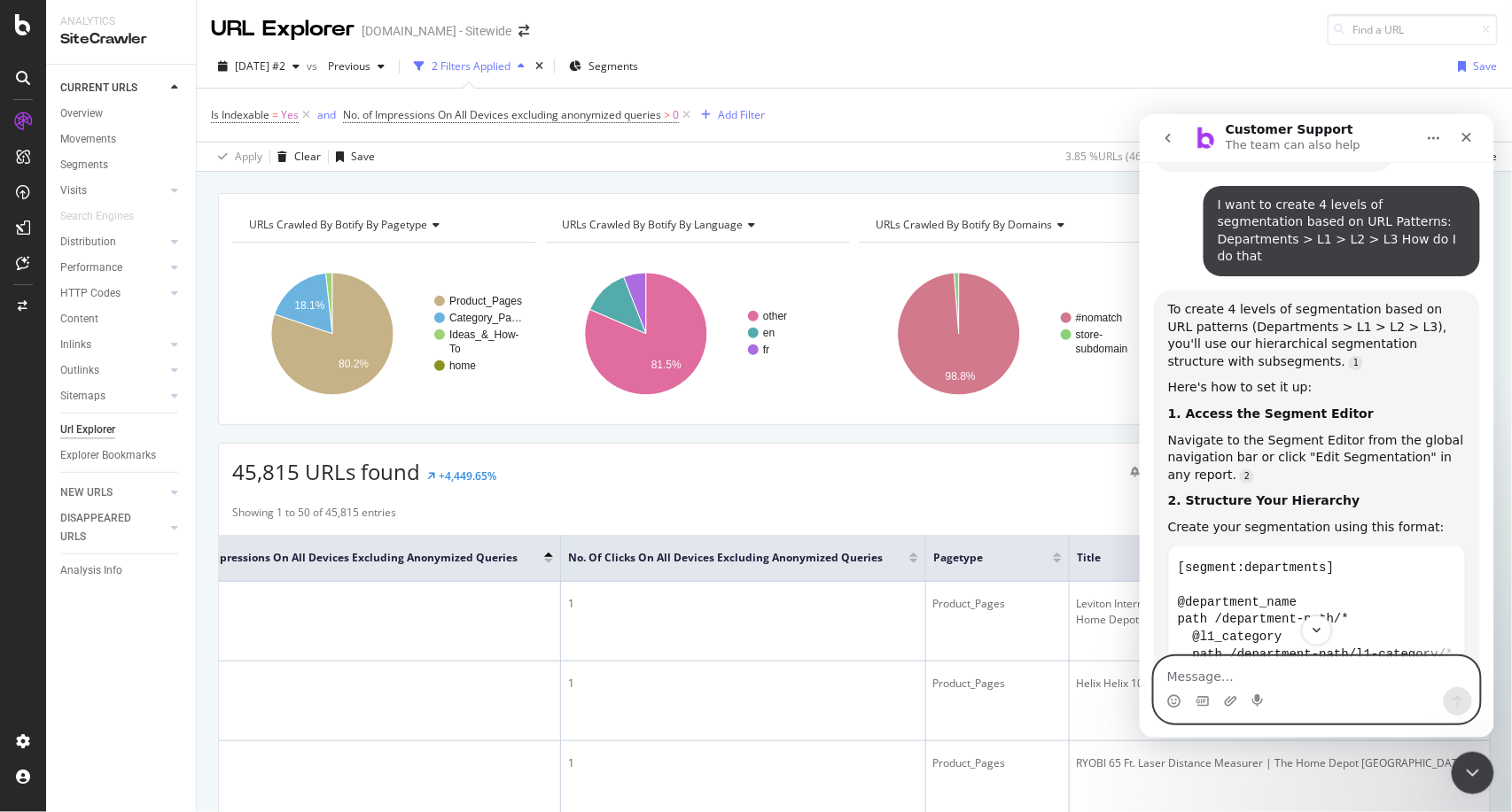
click at [1295, 674] on textarea "Message…" at bounding box center [1315, 671] width 325 height 30
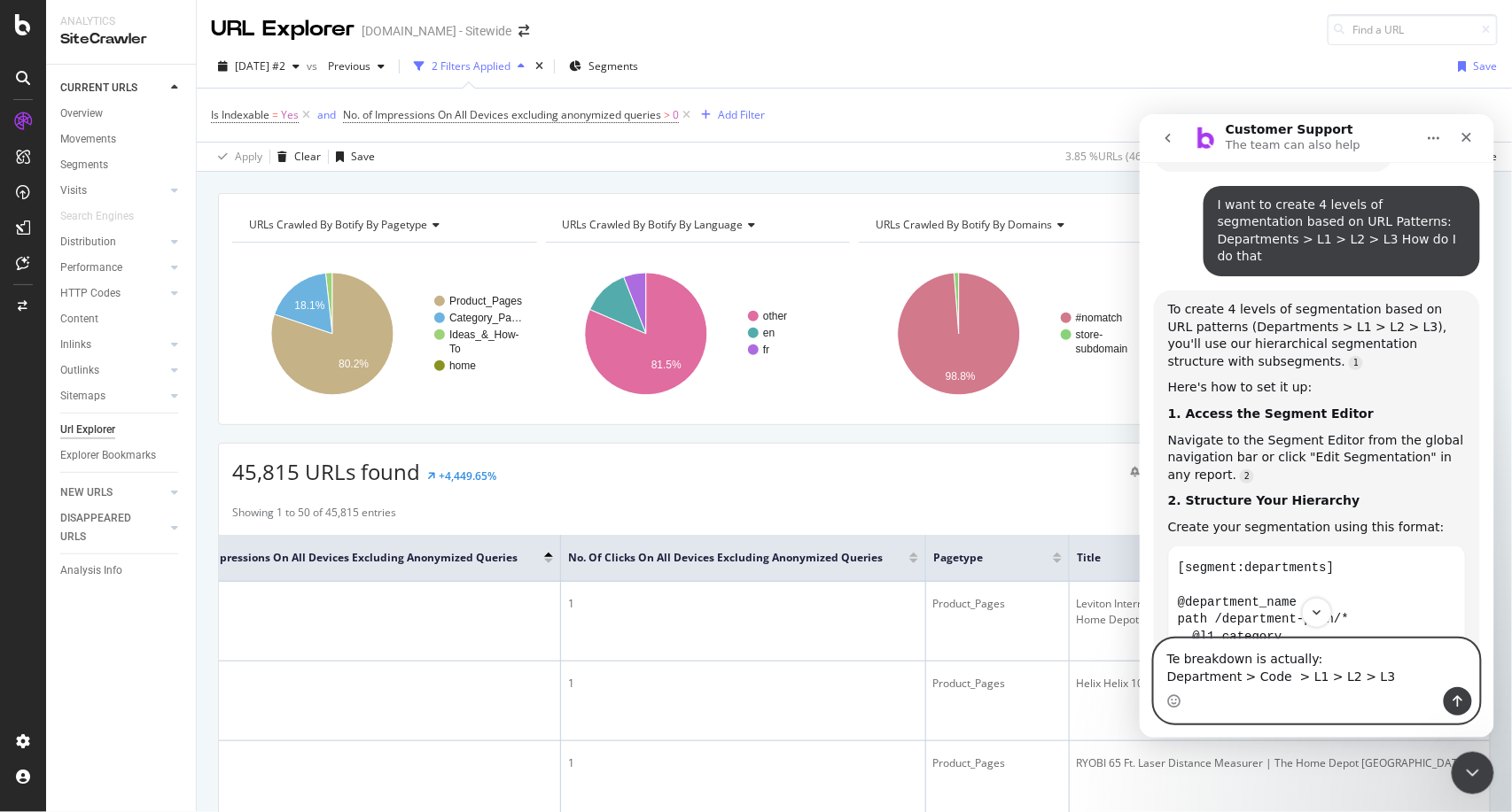
type textarea "The breakdown is actually: Department > Code > L1 > L2 > L3"
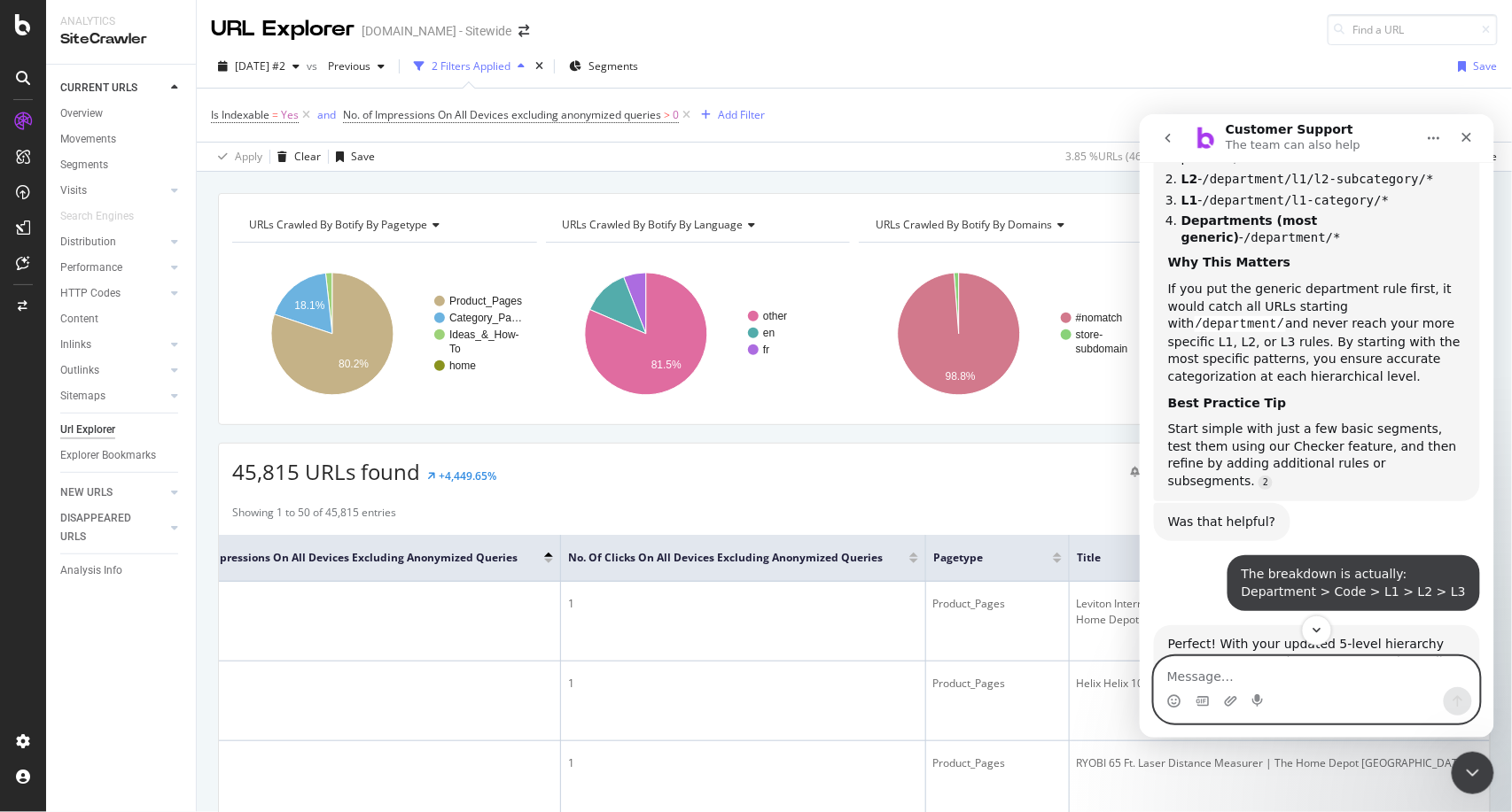
scroll to position [2958, 0]
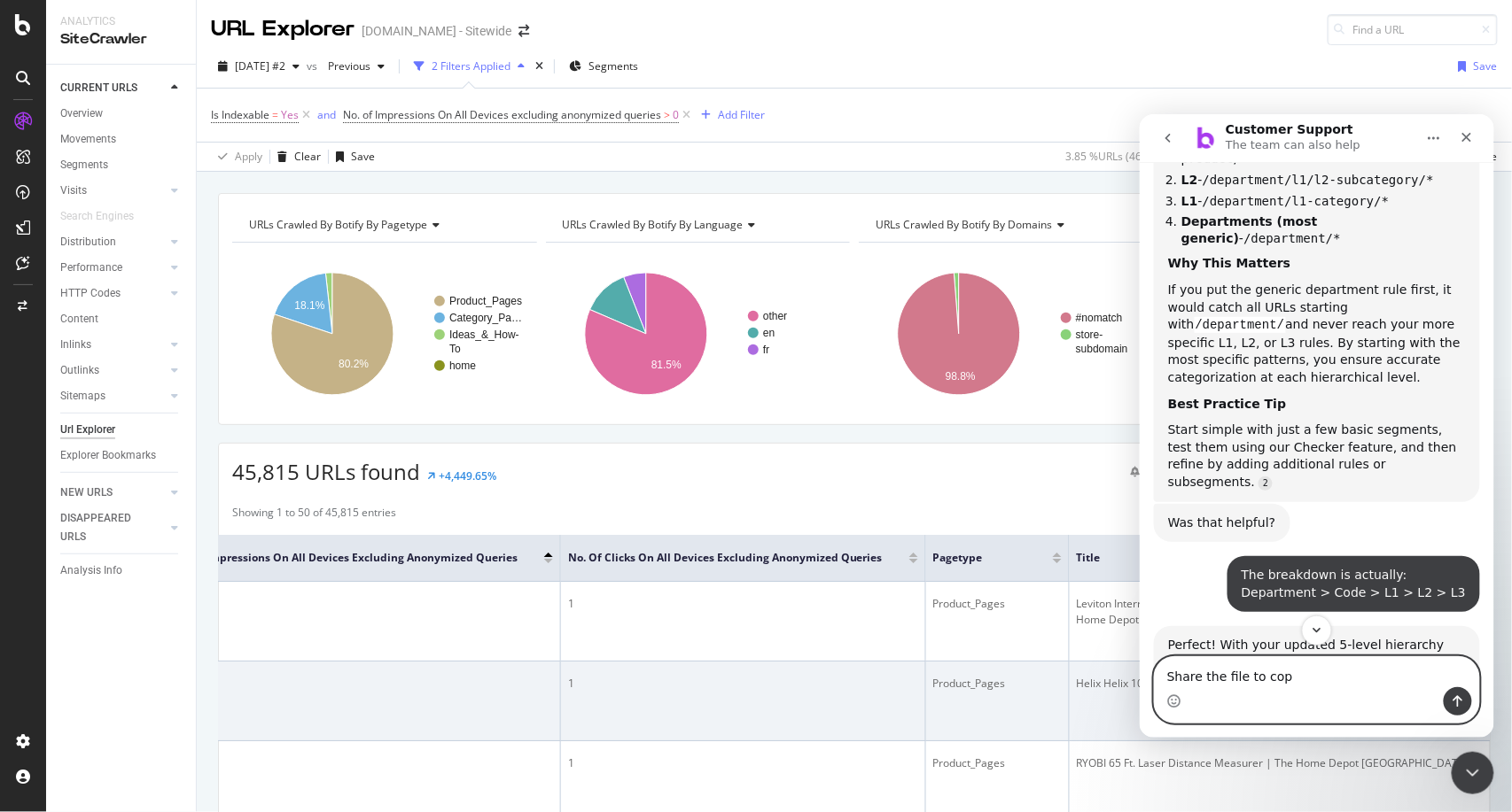
type textarea "Share the file to copy"
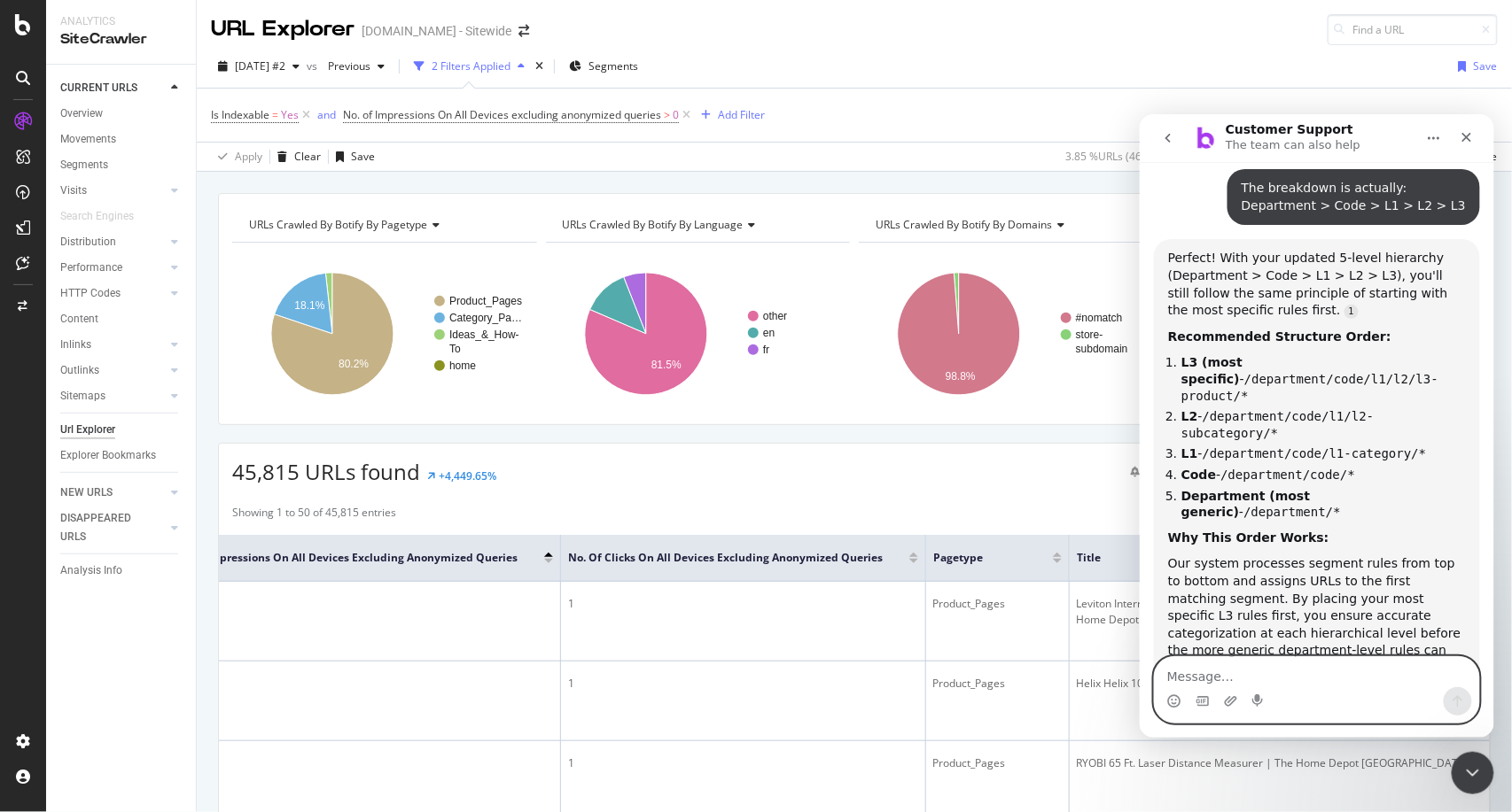
scroll to position [3345, 0]
click at [1433, 687] on div "This approach prevents your broad department rules from capturing URLs that sho…" at bounding box center [1315, 721] width 298 height 69
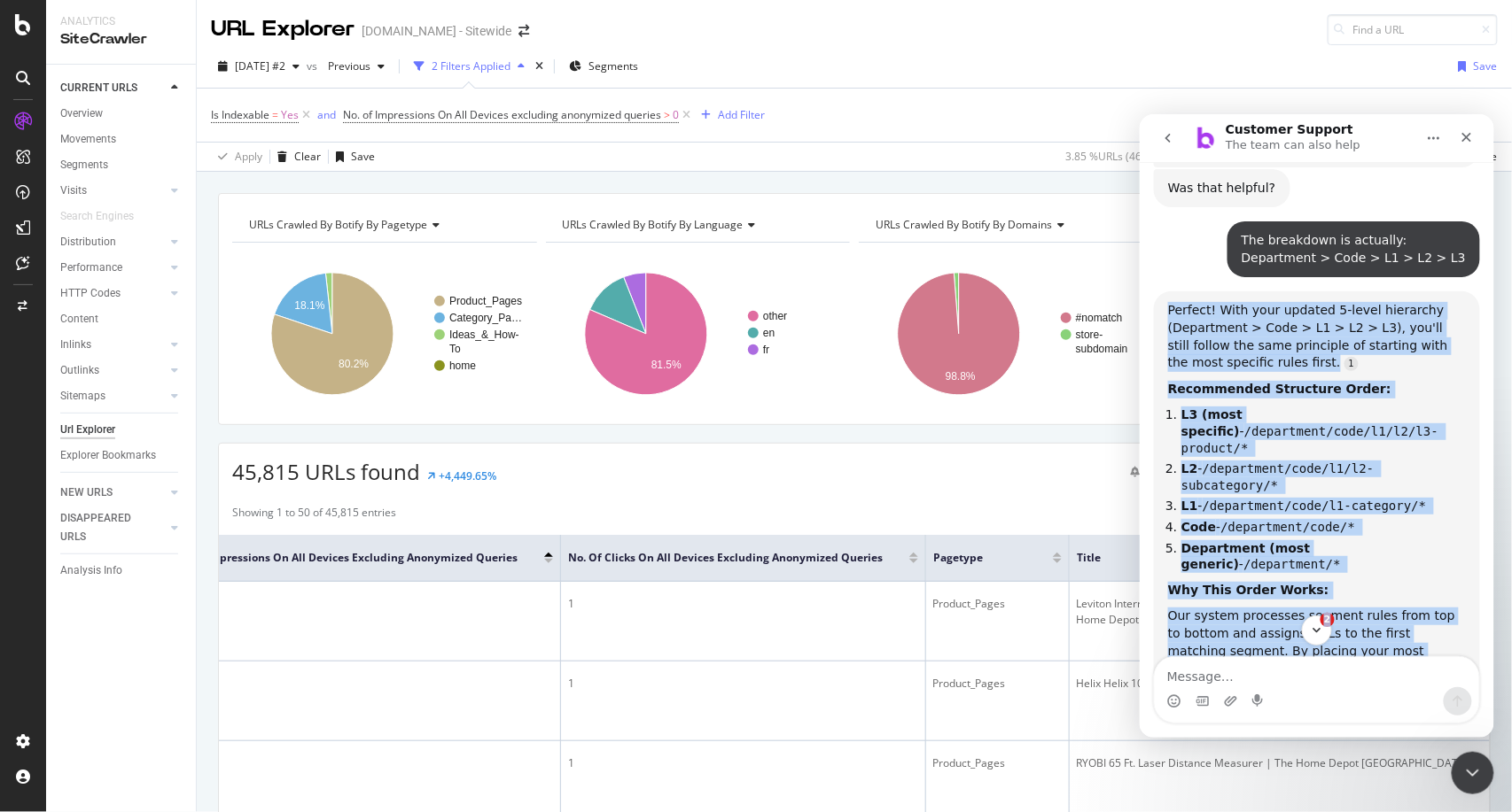
scroll to position [3314, 0]
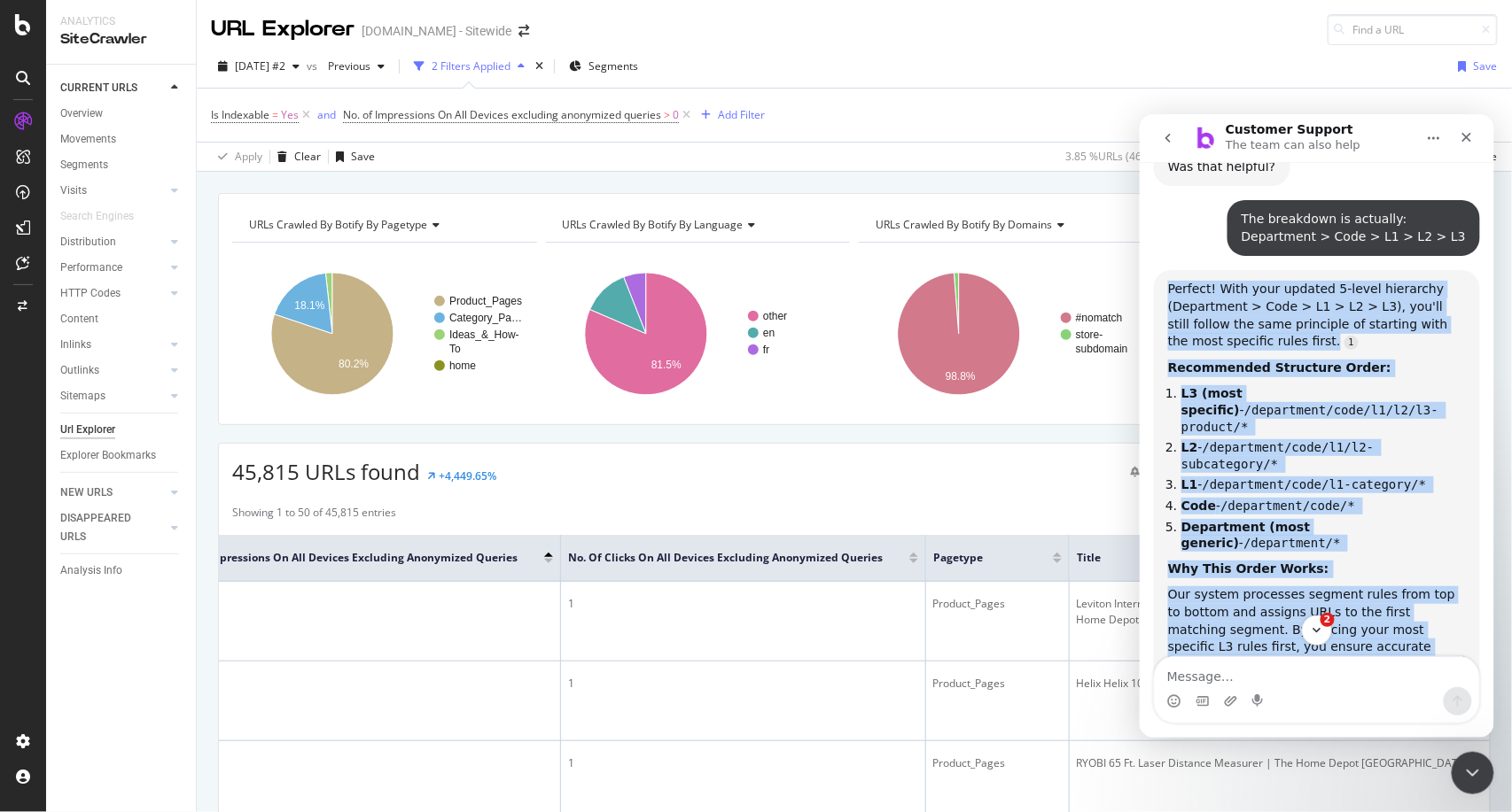
drag, startPoint x: 1169, startPoint y: 278, endPoint x: 1435, endPoint y: 498, distance: 345.2
click at [1435, 498] on div "Perfect! With your updated 5-level hierarchy (Department > Code > L1 > L2 > L3)…" at bounding box center [1315, 554] width 298 height 549
copy div "Perfect! With your updated 5-level hierarchy (Department > Code > L1 > L2 > L3)…"
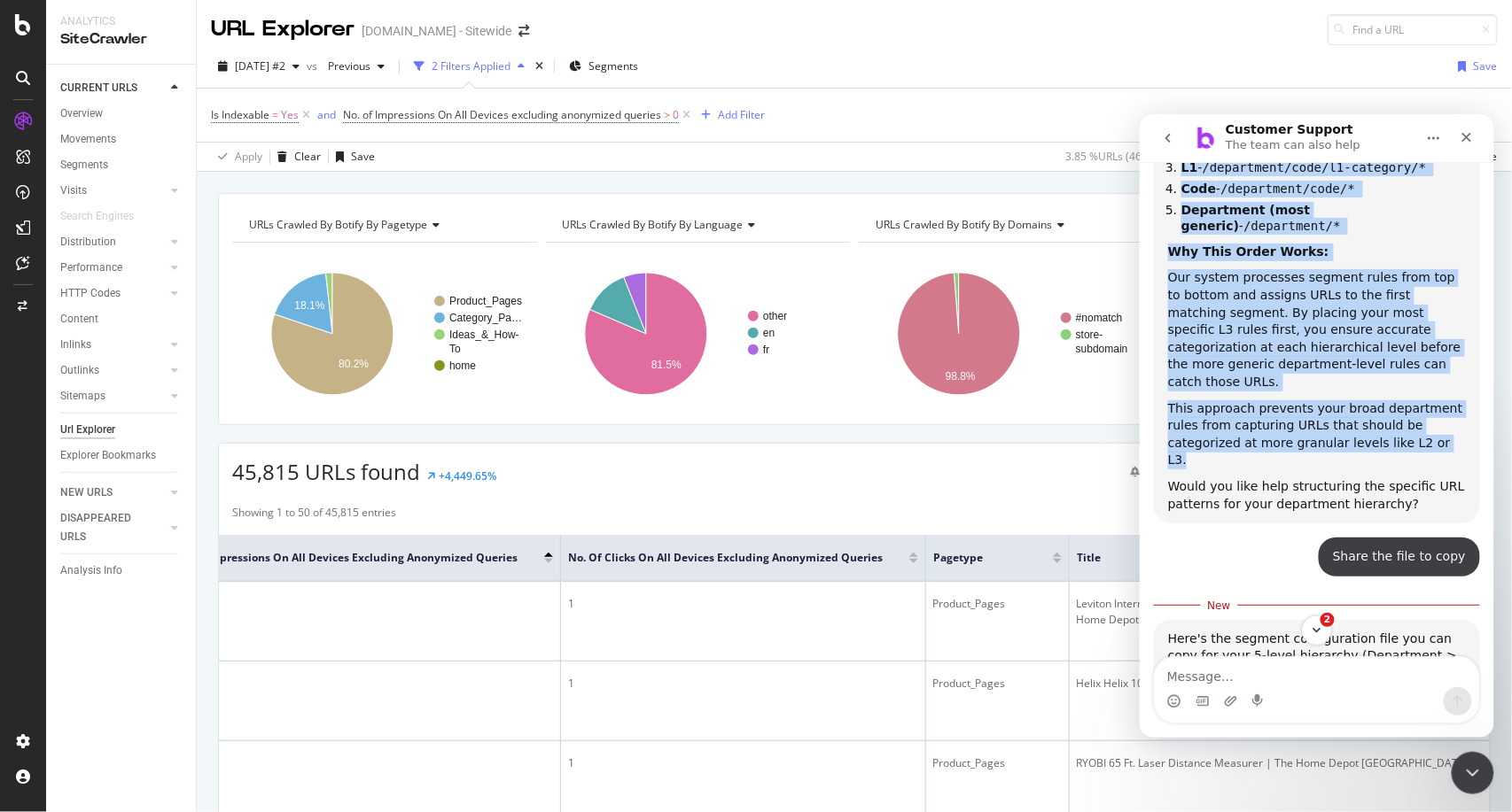
scroll to position [3634, 0]
click at [1437, 706] on icon "Copy this code block to your clipboard." at bounding box center [1443, 711] width 13 height 10
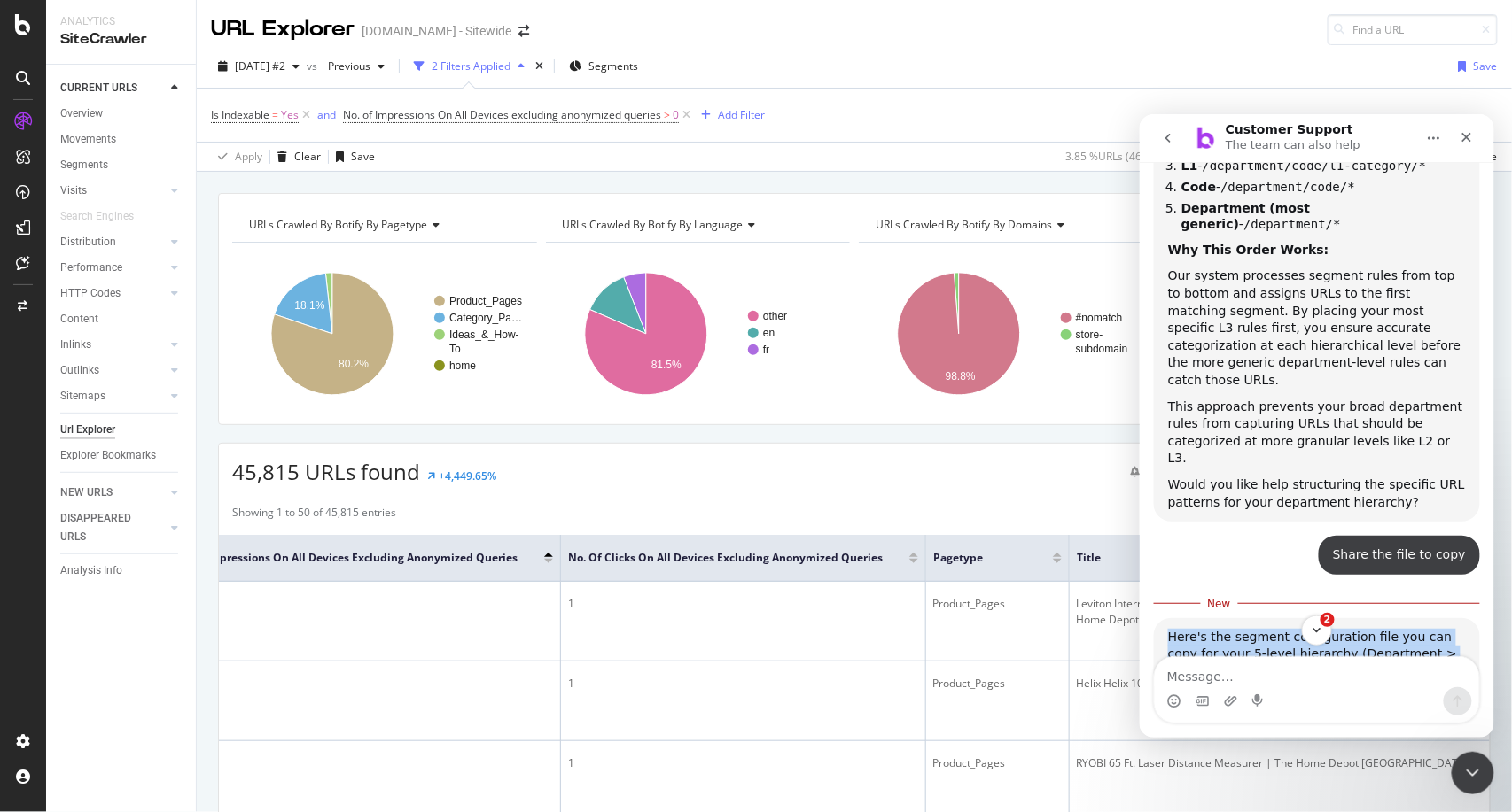
drag, startPoint x: 1220, startPoint y: 386, endPoint x: 1165, endPoint y: 357, distance: 62.2
copy div "Here's the segment configuration file you can copy for your 5-level hierarchy (…"
click at [1439, 696] on div "Customer Support says…" at bounding box center [1442, 710] width 30 height 30
drag, startPoint x: 1307, startPoint y: 375, endPoint x: 1230, endPoint y: 384, distance: 77.5
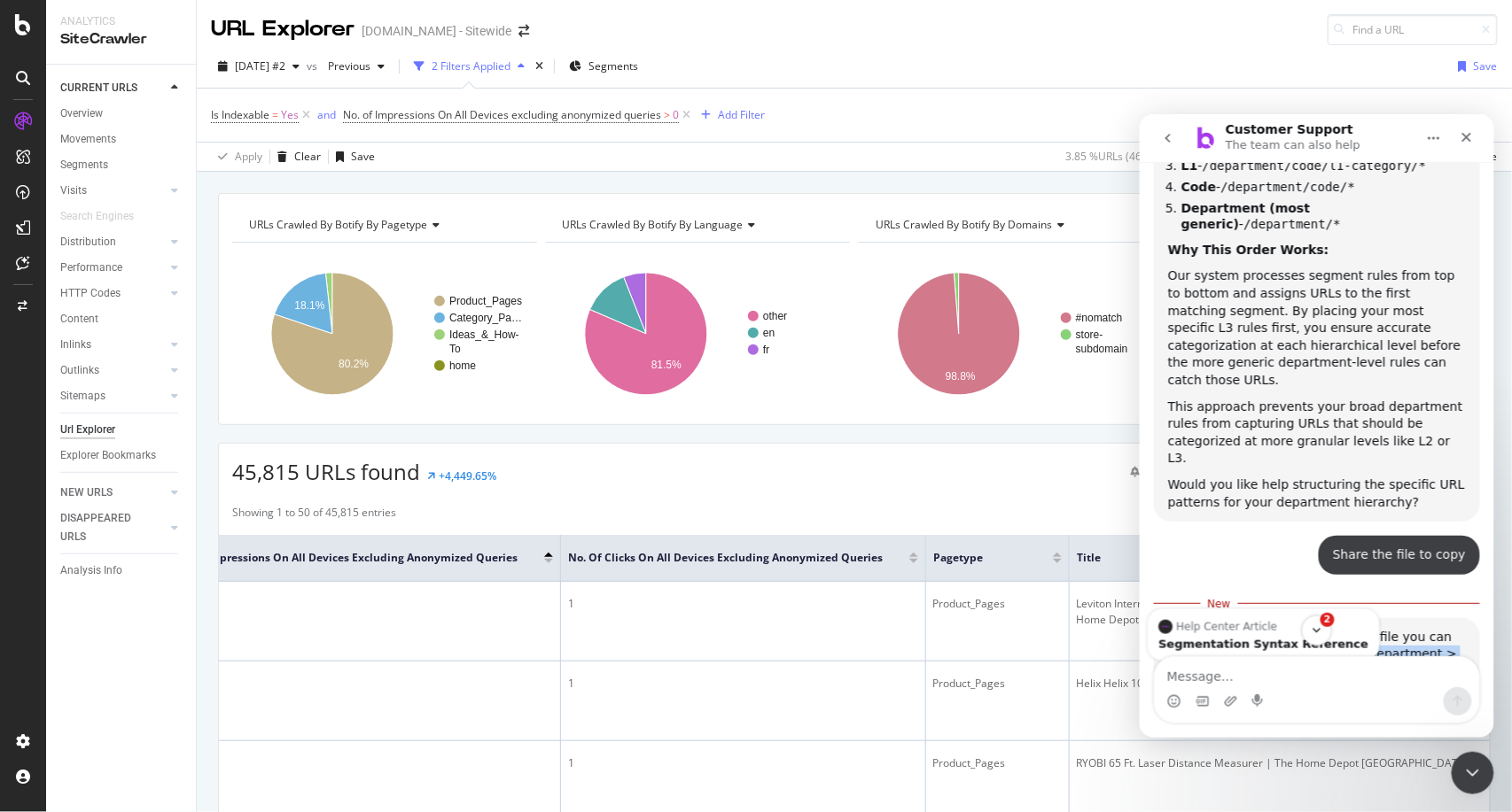
click at [1230, 628] on div "Here's the segment configuration file you can copy for your 5-level hierarchy (…" at bounding box center [1315, 654] width 298 height 52
copy div "(Department > Code > L1 > L2 > L3):"
